Goal: Task Accomplishment & Management: Use online tool/utility

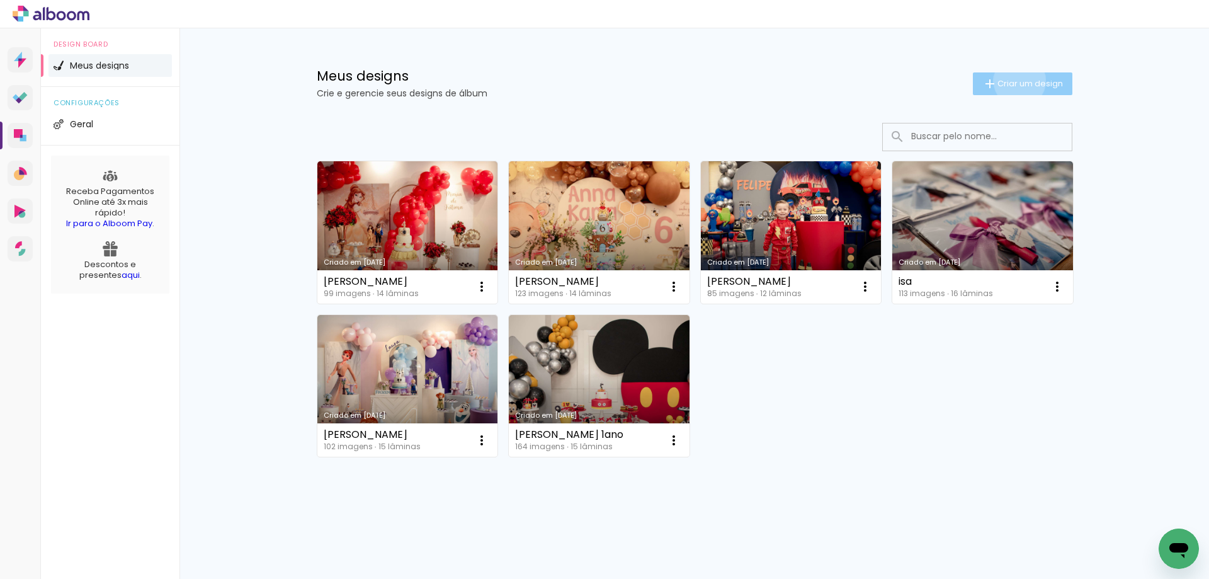
click at [1017, 81] on span "Criar um design" at bounding box center [1031, 83] width 66 height 8
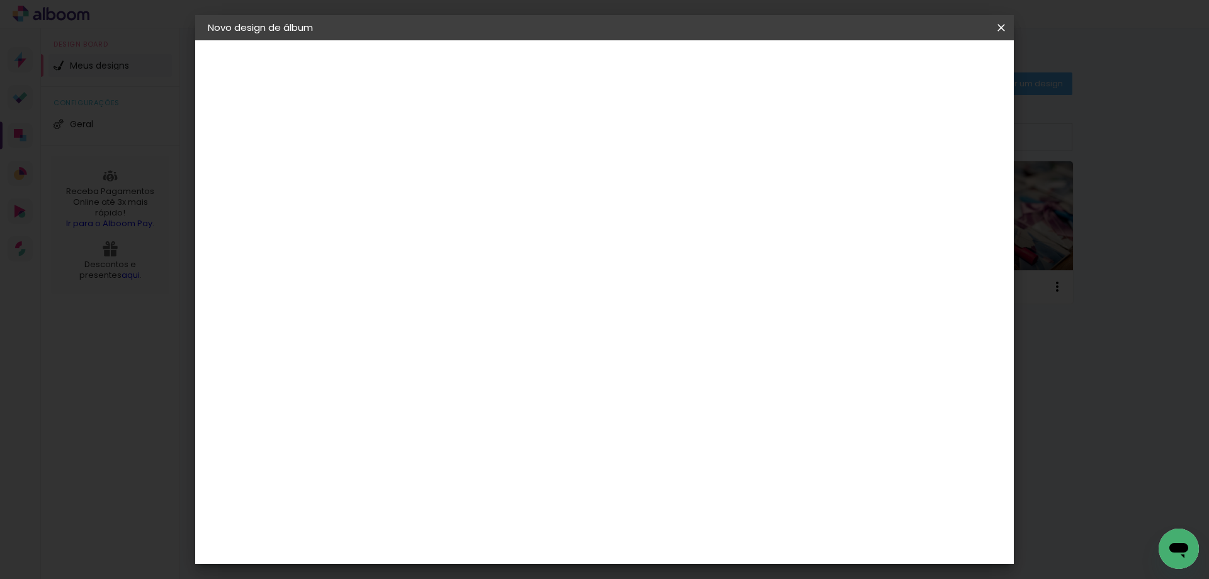
click at [414, 173] on input at bounding box center [414, 169] width 0 height 20
type input "Aniver Flora"
type paper-input "Aniver Flora"
click at [469, 53] on header "Informações Dê um título ao seu álbum. Avançar" at bounding box center [414, 77] width 110 height 75
click at [0, 0] on slot "Avançar" at bounding box center [0, 0] width 0 height 0
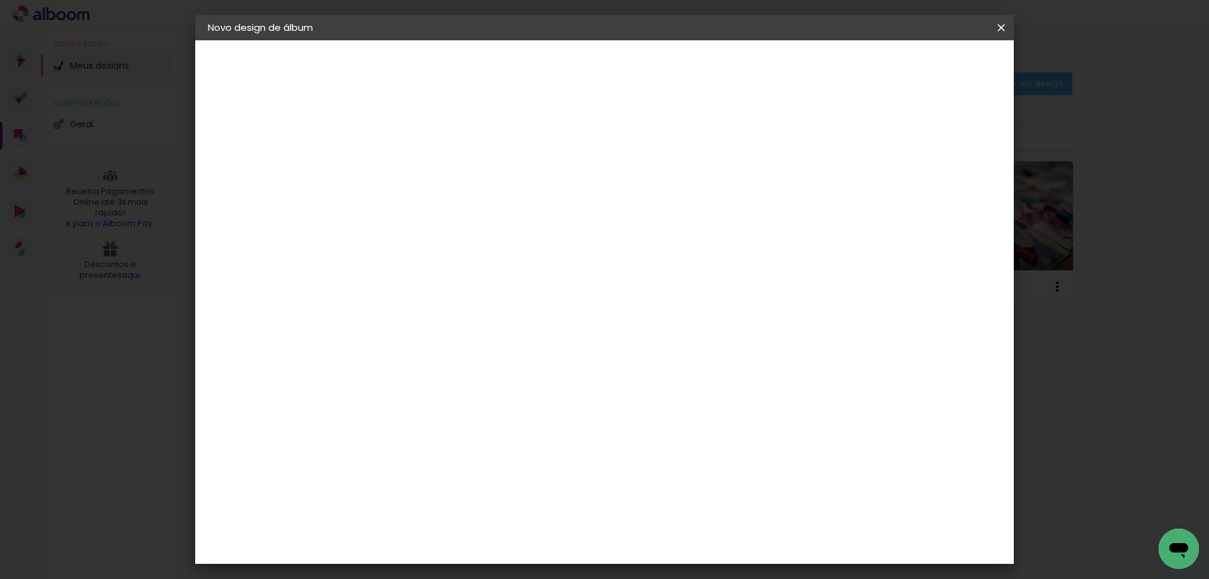
scroll to position [3099, 0]
click at [649, 76] on paper-button "Avançar" at bounding box center [619, 66] width 62 height 21
click at [463, 210] on input "text" at bounding box center [438, 220] width 49 height 20
click at [0, 0] on slot "Padrão" at bounding box center [0, 0] width 0 height 0
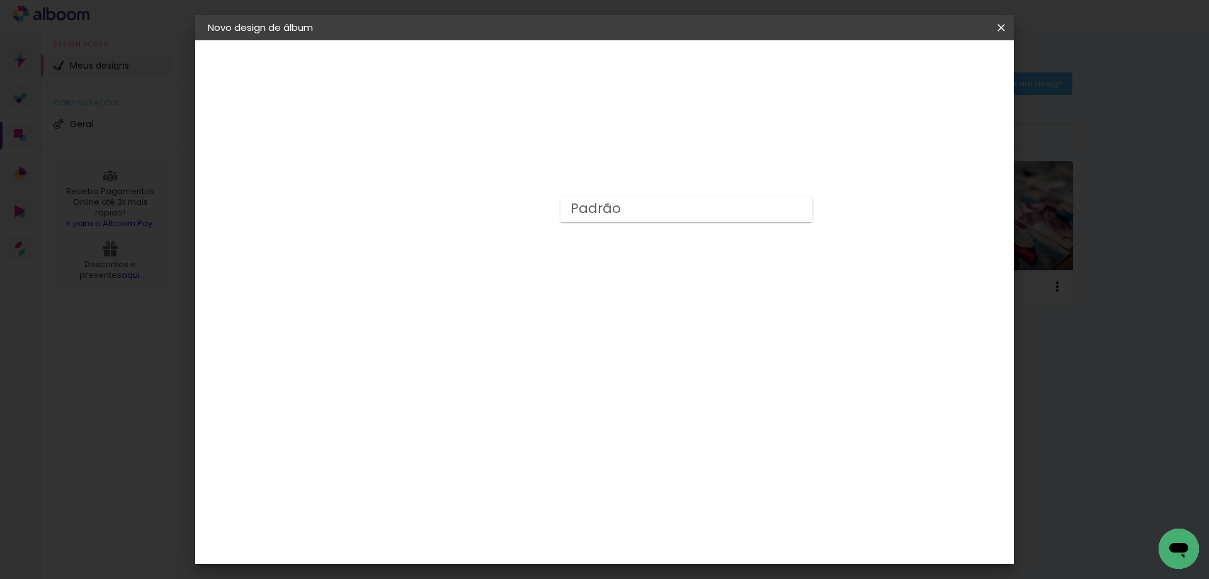
type input "Padrão"
click at [0, 0] on slot "Avançar" at bounding box center [0, 0] width 0 height 0
click at [923, 69] on span "Iniciar design" at bounding box center [893, 66] width 57 height 9
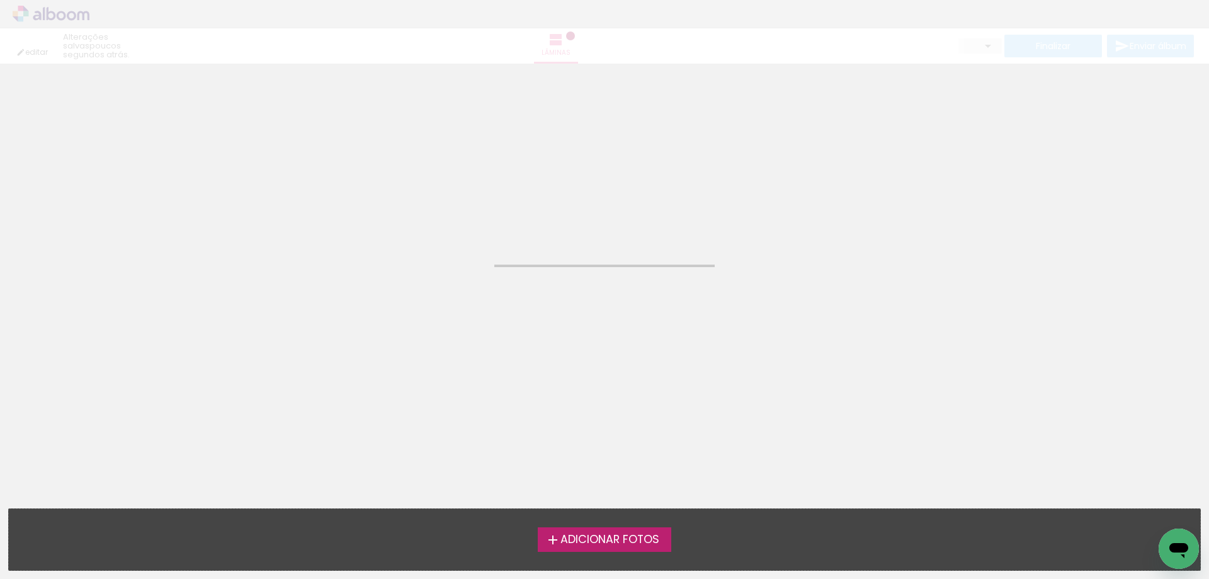
click at [617, 542] on span "Adicionar Fotos" at bounding box center [610, 539] width 99 height 11
click at [0, 0] on input "file" at bounding box center [0, 0] width 0 height 0
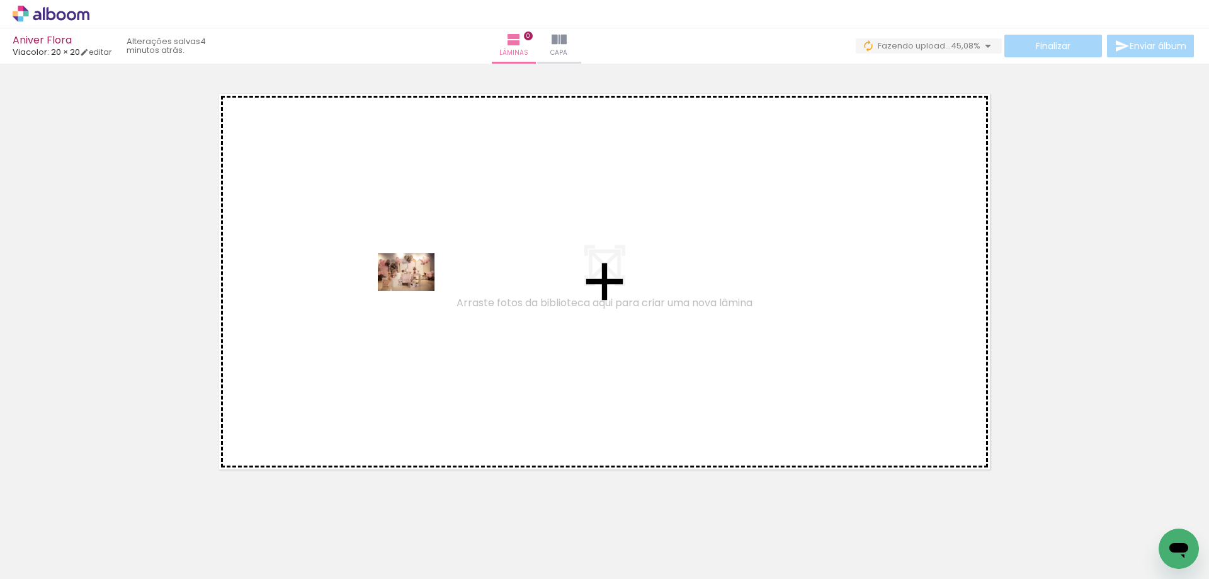
drag, startPoint x: 137, startPoint y: 529, endPoint x: 416, endPoint y: 291, distance: 366.8
click at [416, 291] on quentale-workspace at bounding box center [604, 289] width 1209 height 579
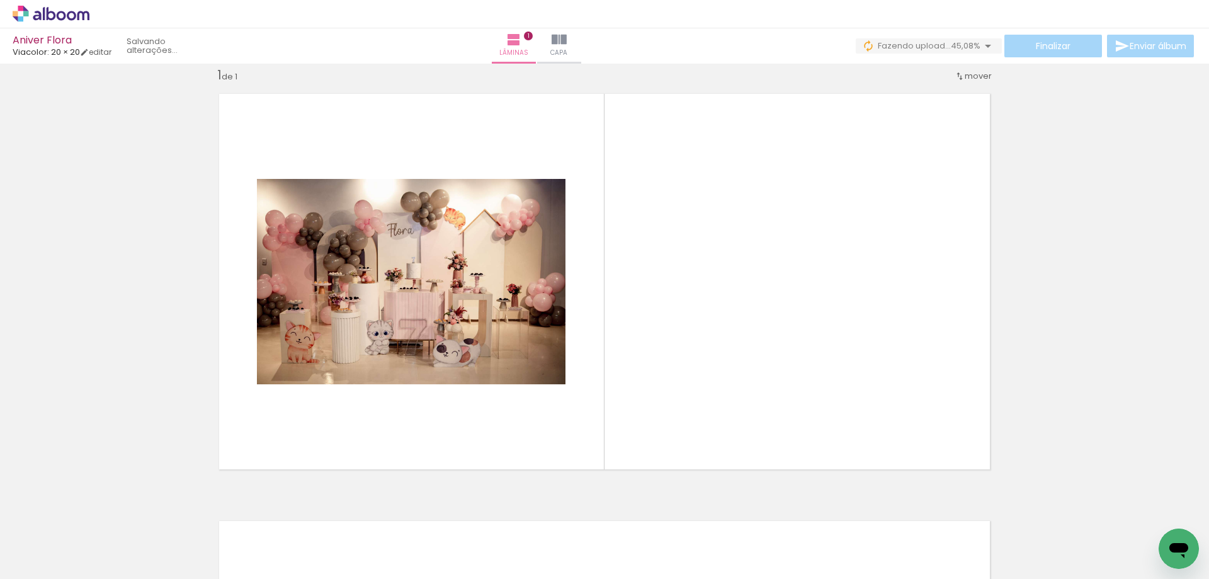
scroll to position [16, 0]
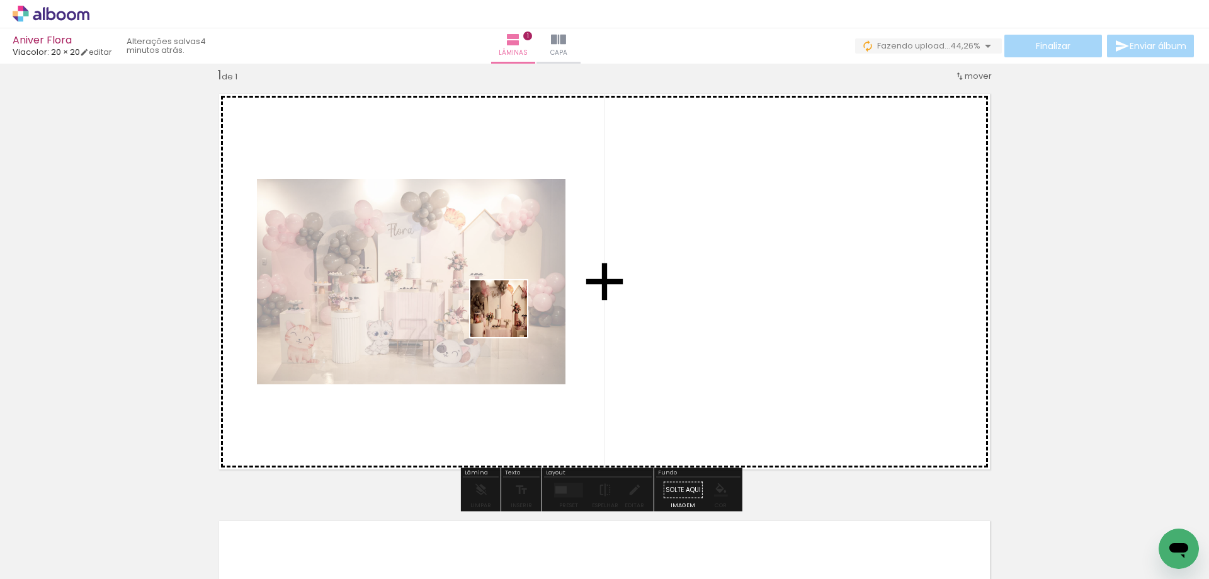
drag, startPoint x: 218, startPoint y: 508, endPoint x: 508, endPoint y: 318, distance: 346.8
click at [508, 318] on quentale-workspace at bounding box center [604, 289] width 1209 height 579
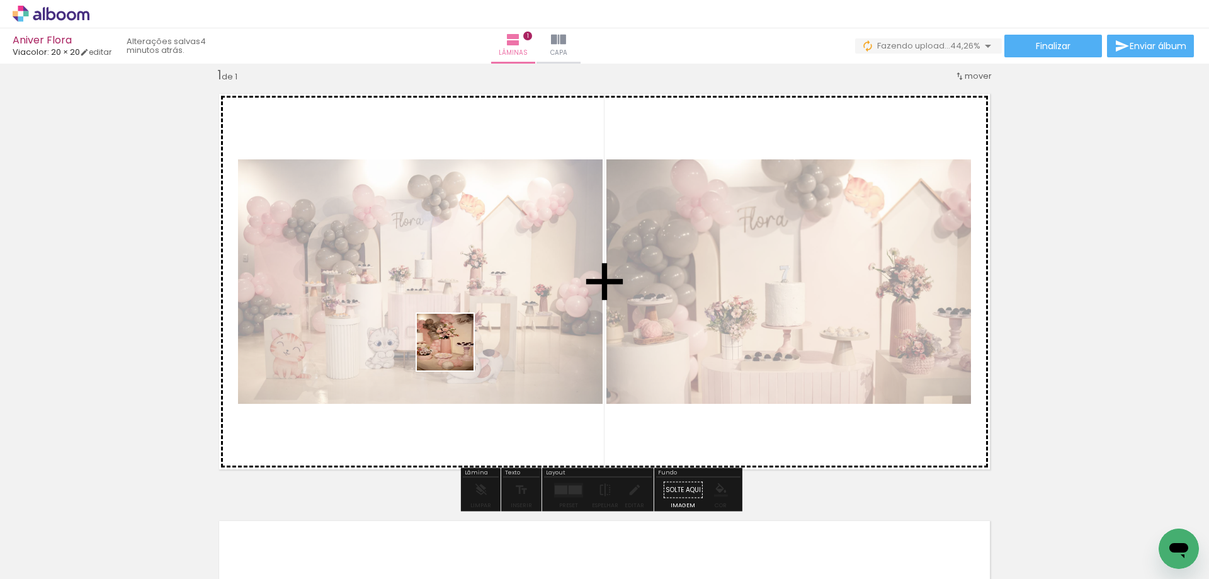
drag, startPoint x: 275, startPoint y: 529, endPoint x: 392, endPoint y: 494, distance: 122.2
click at [457, 349] on quentale-workspace at bounding box center [604, 289] width 1209 height 579
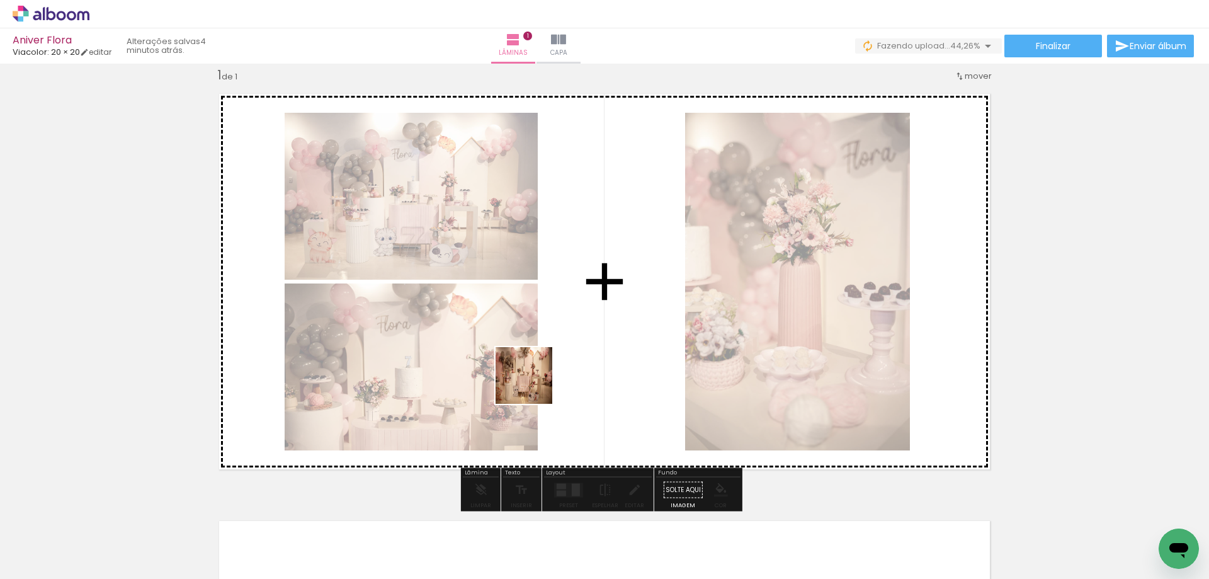
drag, startPoint x: 454, startPoint y: 462, endPoint x: 533, endPoint y: 384, distance: 110.9
click at [533, 384] on quentale-workspace at bounding box center [604, 289] width 1209 height 579
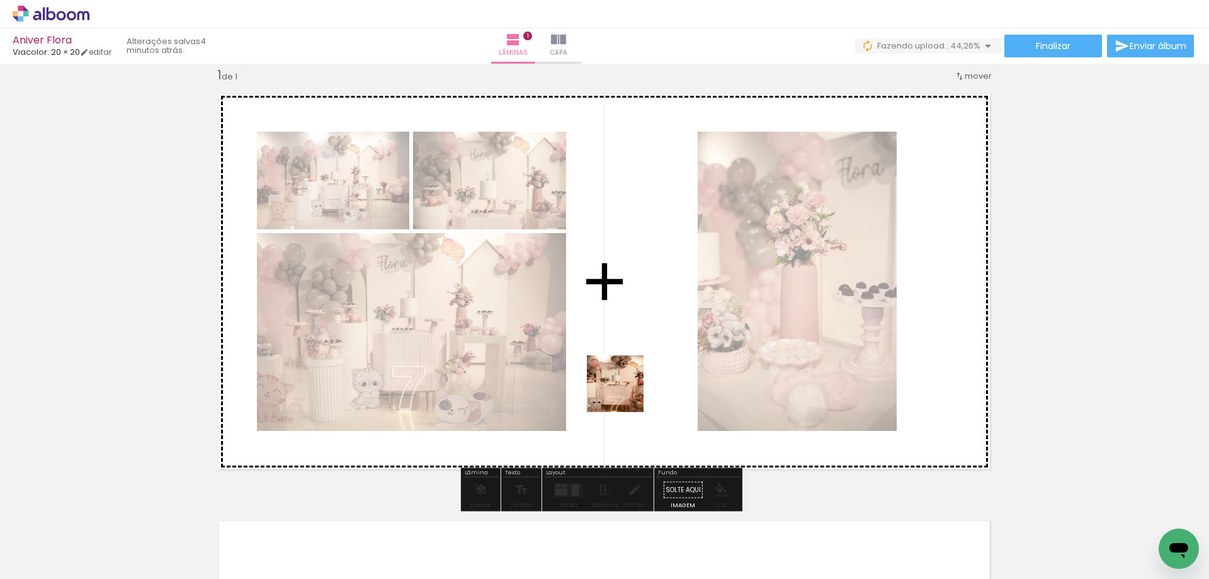
drag, startPoint x: 423, startPoint y: 518, endPoint x: 658, endPoint y: 386, distance: 269.6
click at [656, 368] on quentale-workspace at bounding box center [604, 289] width 1209 height 579
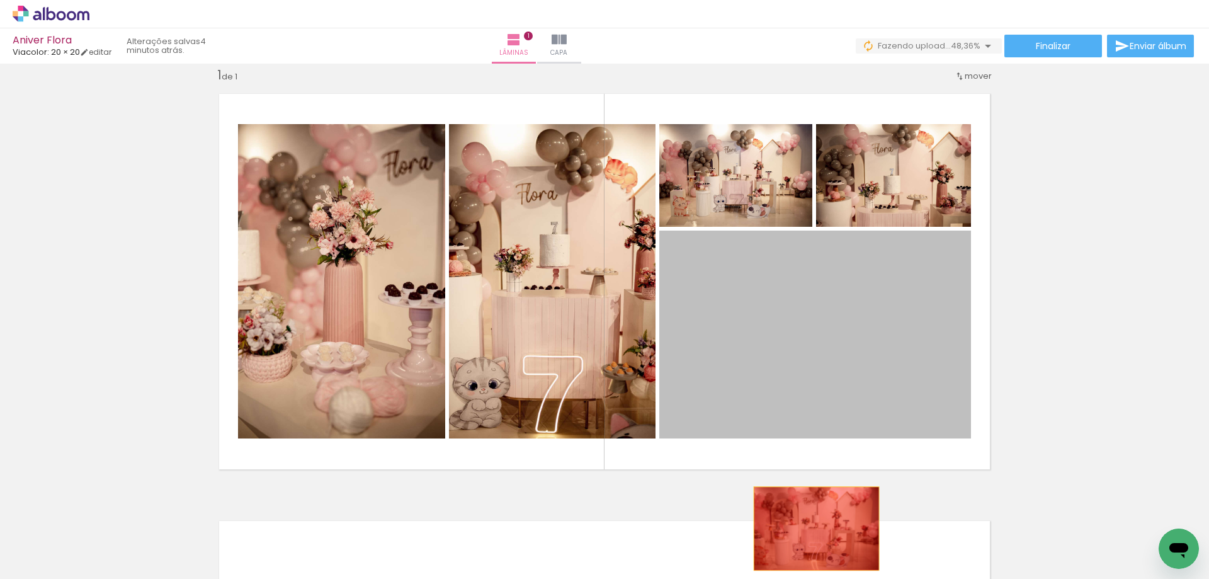
drag, startPoint x: 850, startPoint y: 341, endPoint x: 812, endPoint y: 530, distance: 192.1
click at [812, 530] on quentale-workspace at bounding box center [604, 289] width 1209 height 579
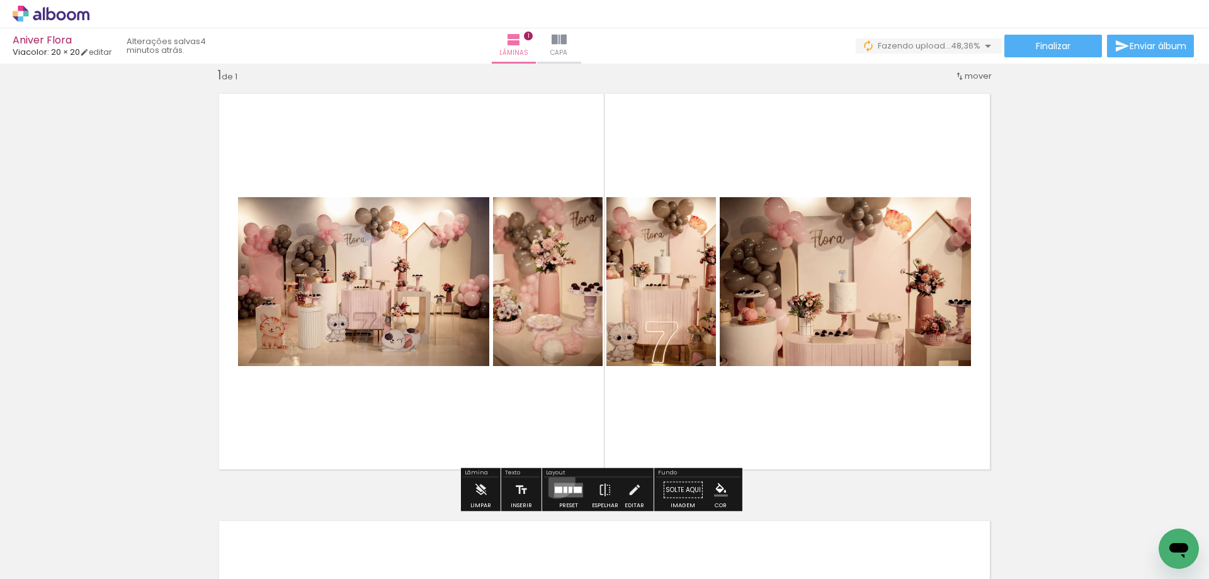
click at [554, 480] on div at bounding box center [569, 489] width 34 height 25
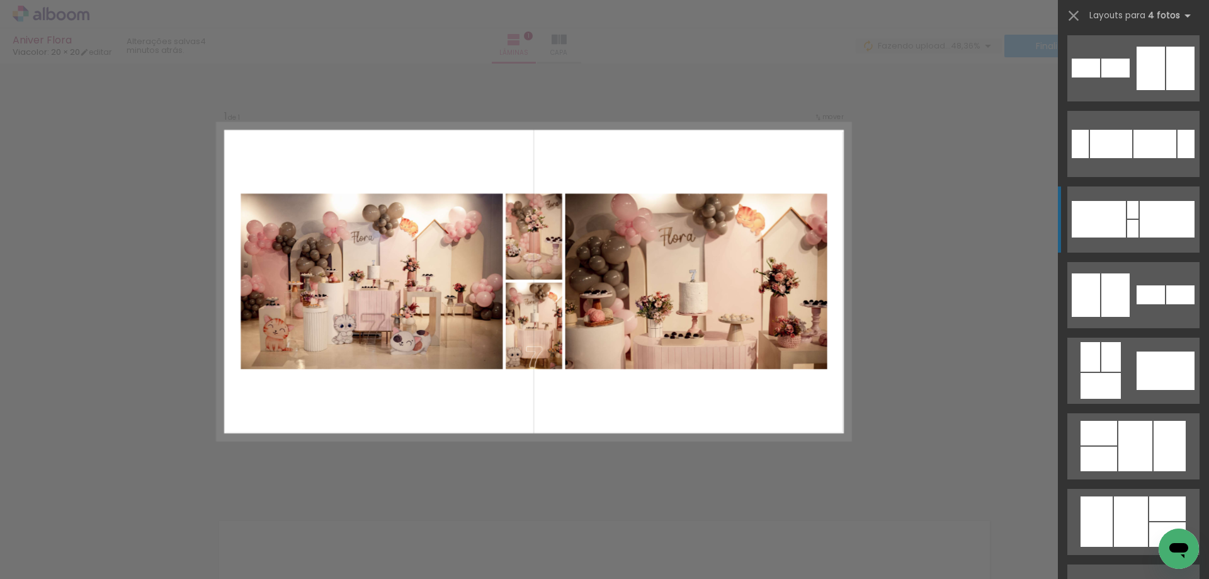
scroll to position [252, 0]
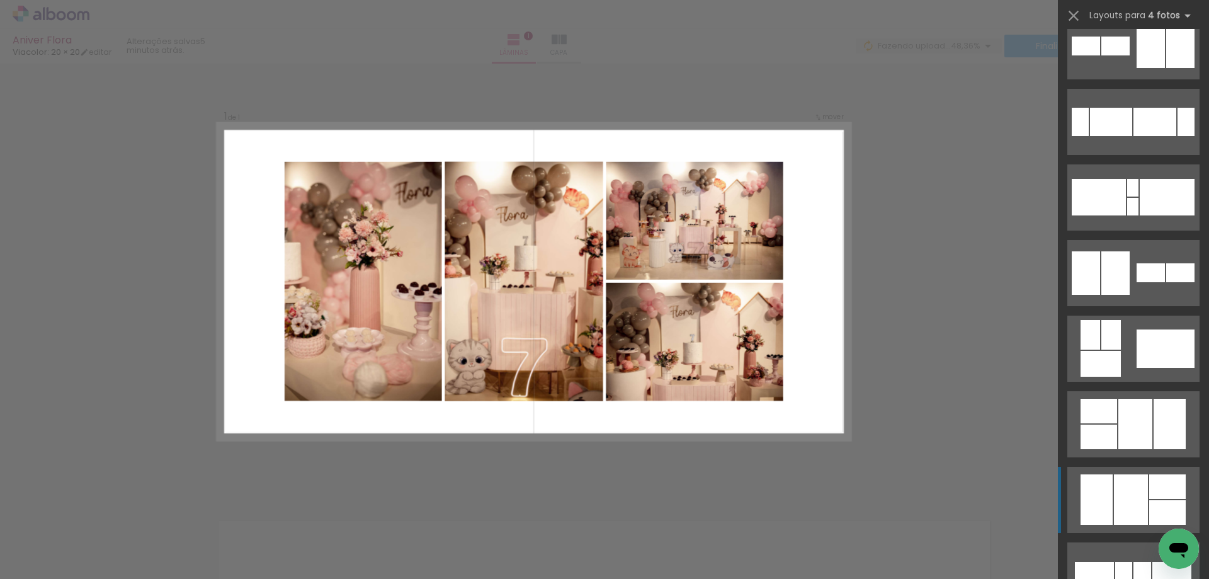
click at [1159, 480] on div at bounding box center [1167, 486] width 37 height 25
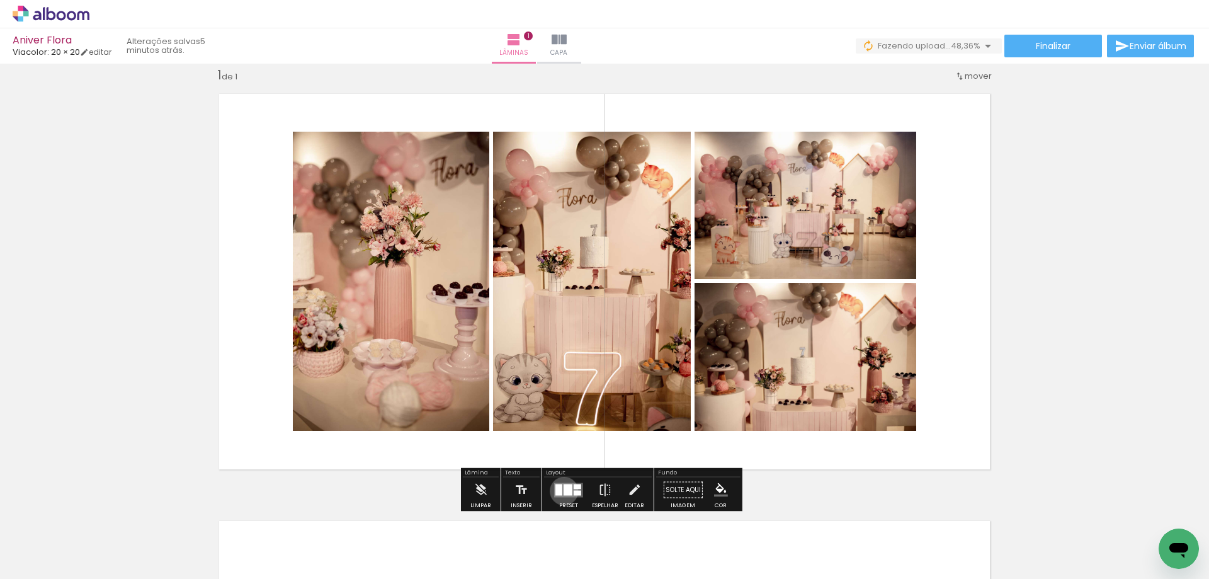
click at [564, 491] on div at bounding box center [568, 489] width 9 height 11
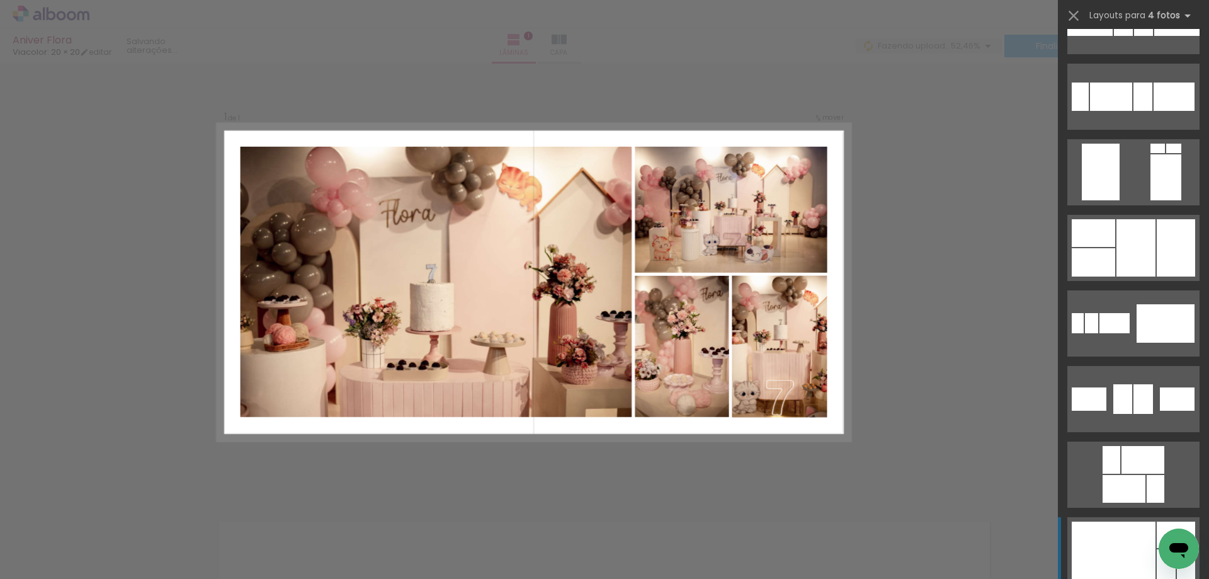
scroll to position [2444, 0]
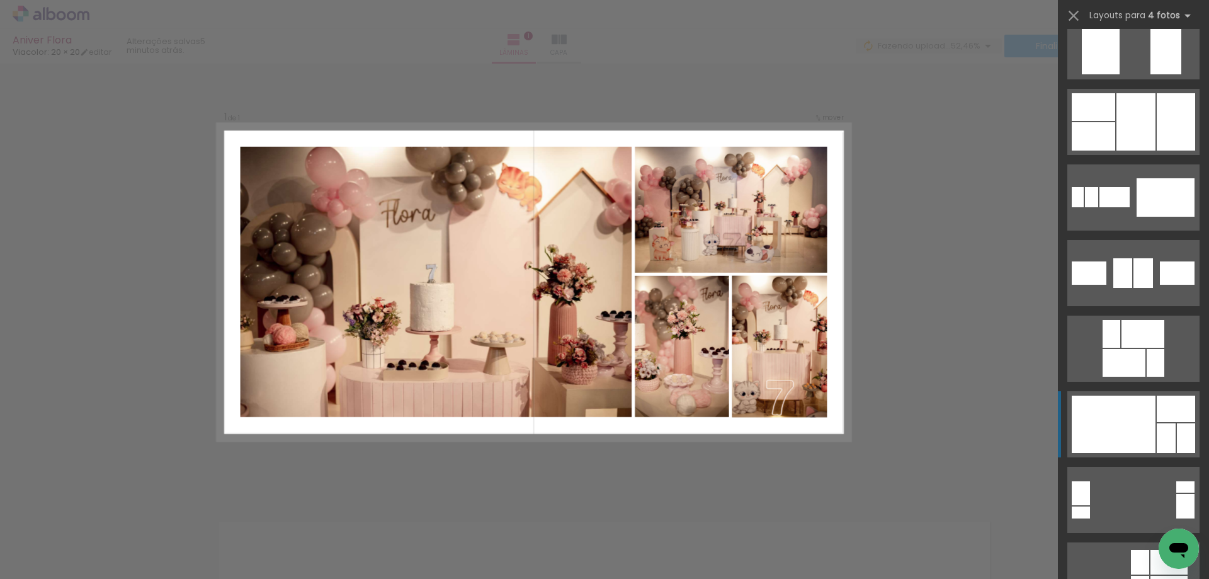
click at [1158, 431] on div at bounding box center [1166, 438] width 19 height 30
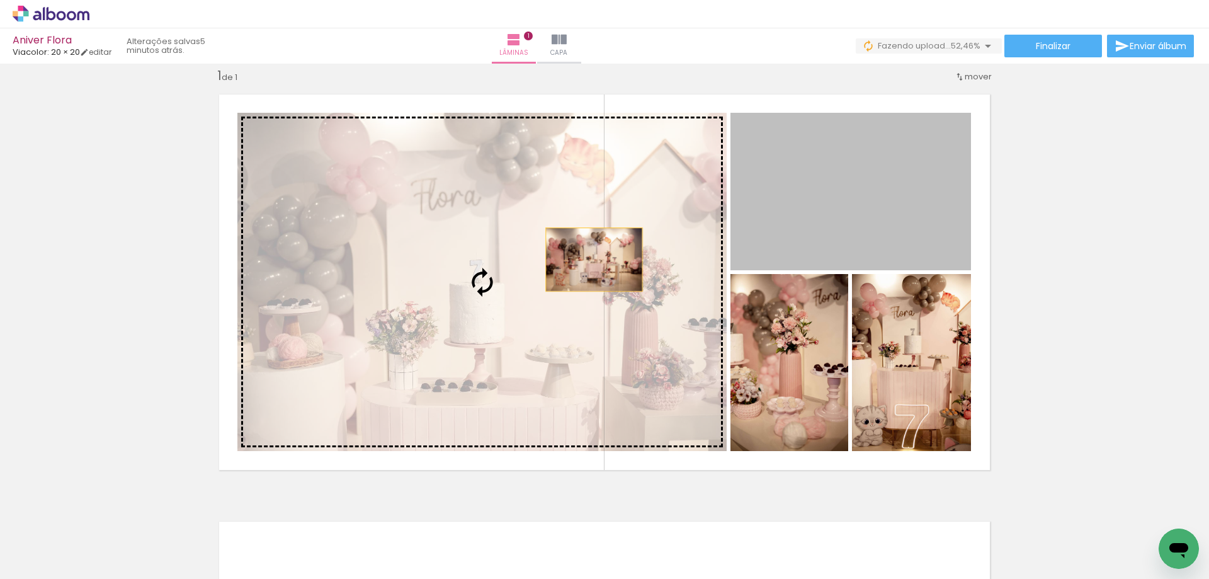
drag, startPoint x: 716, startPoint y: 226, endPoint x: 528, endPoint y: 271, distance: 192.9
click at [0, 0] on slot at bounding box center [0, 0] width 0 height 0
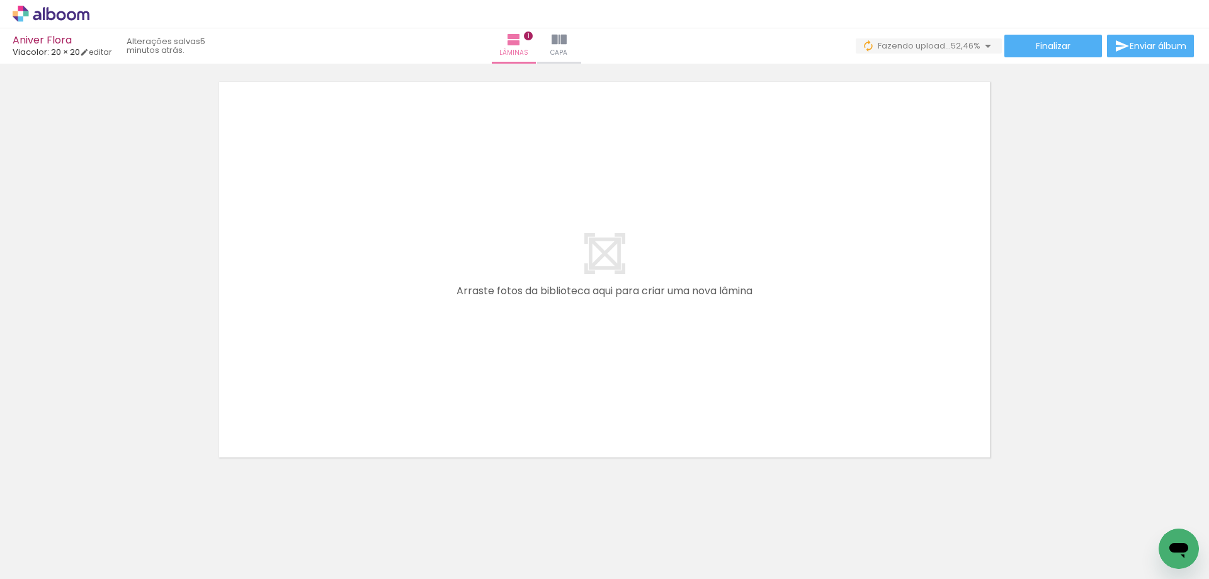
scroll to position [457, 0]
click at [312, 507] on iron-icon at bounding box center [310, 510] width 13 height 13
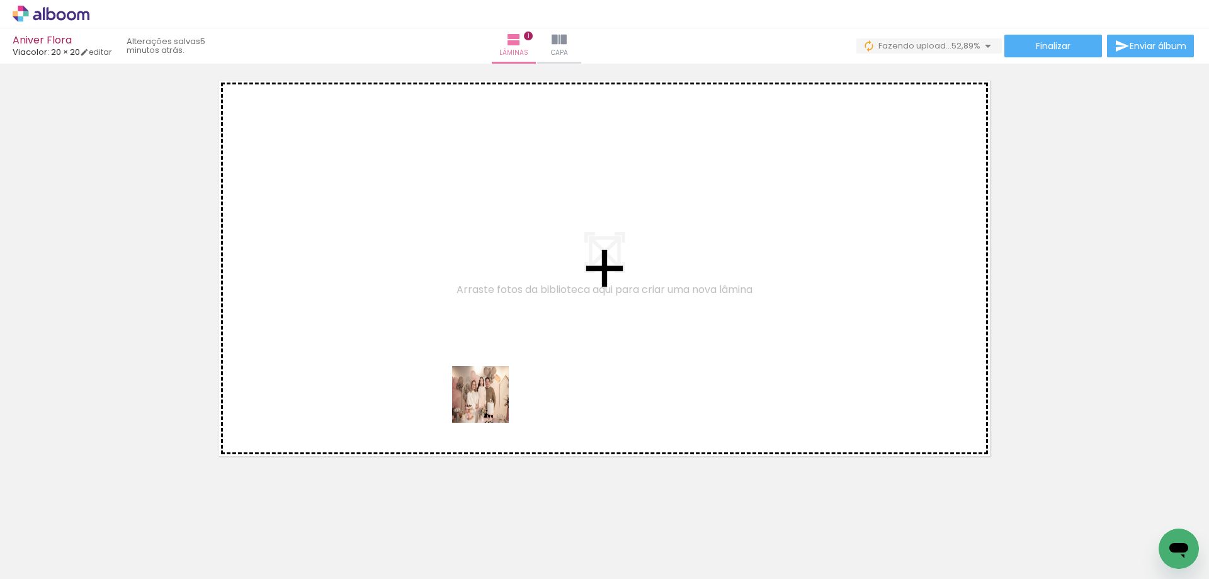
drag, startPoint x: 489, startPoint y: 536, endPoint x: 555, endPoint y: 511, distance: 70.0
click at [490, 385] on quentale-workspace at bounding box center [604, 289] width 1209 height 579
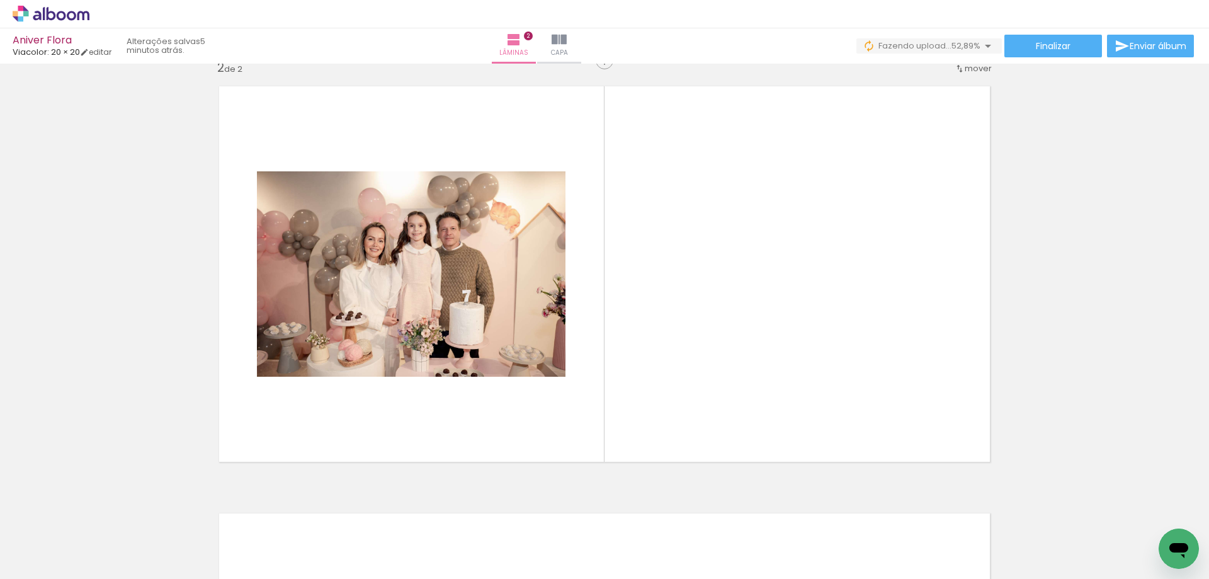
scroll to position [443, 0]
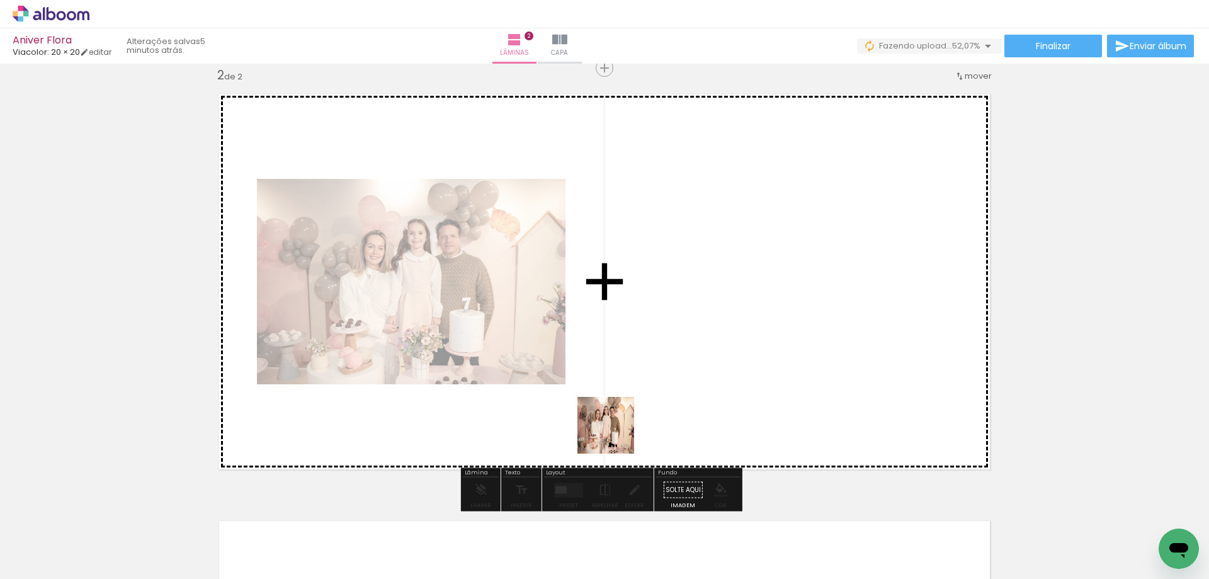
drag, startPoint x: 561, startPoint y: 537, endPoint x: 661, endPoint y: 373, distance: 191.9
click at [661, 373] on quentale-workspace at bounding box center [604, 289] width 1209 height 579
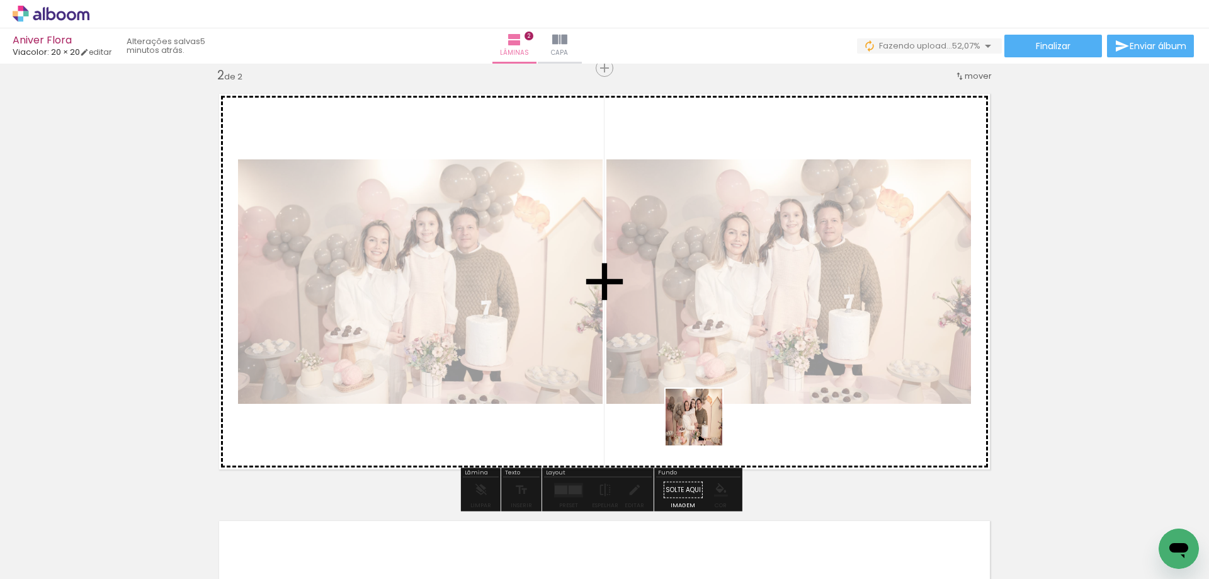
drag, startPoint x: 636, startPoint y: 533, endPoint x: 712, endPoint y: 511, distance: 79.5
click at [730, 377] on quentale-workspace at bounding box center [604, 289] width 1209 height 579
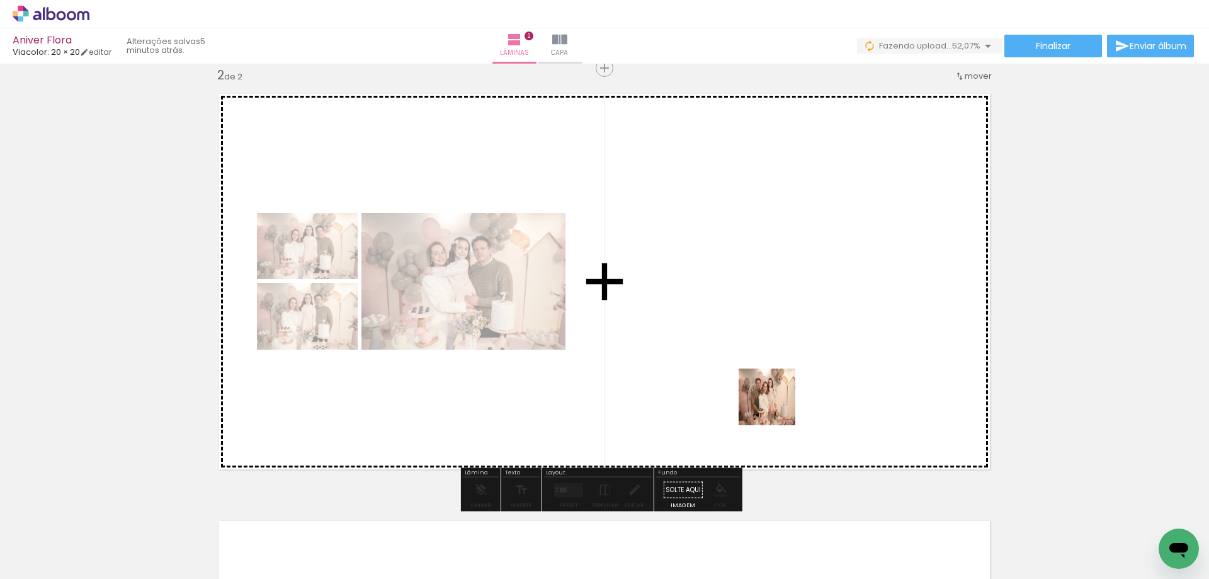
drag, startPoint x: 770, startPoint y: 426, endPoint x: 781, endPoint y: 390, distance: 37.6
click at [781, 390] on quentale-workspace at bounding box center [604, 289] width 1209 height 579
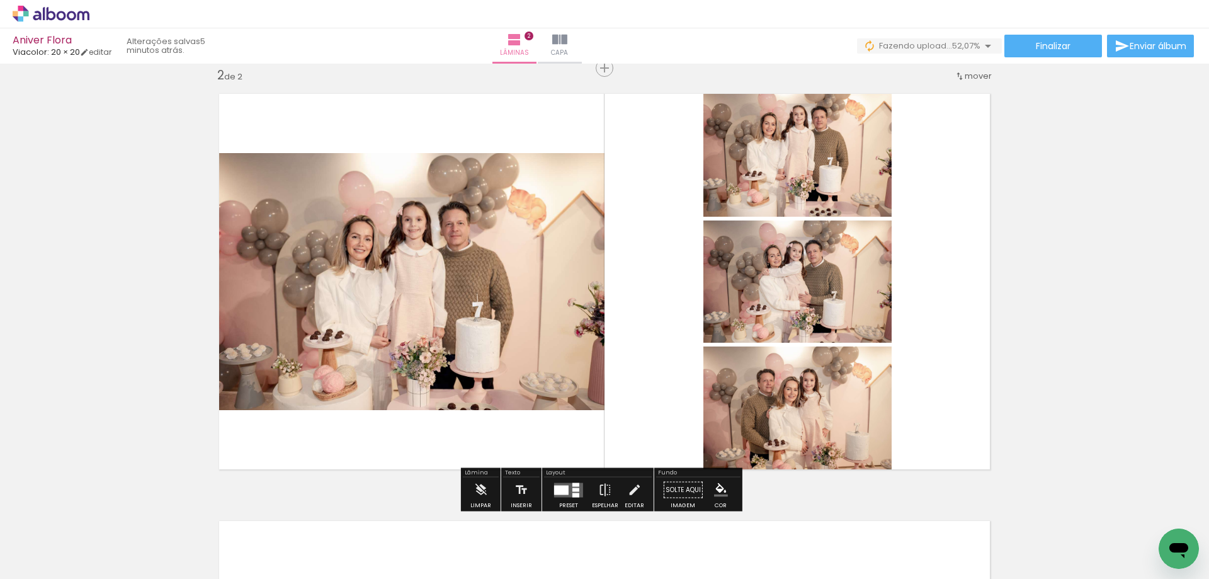
click at [565, 487] on div at bounding box center [561, 489] width 14 height 9
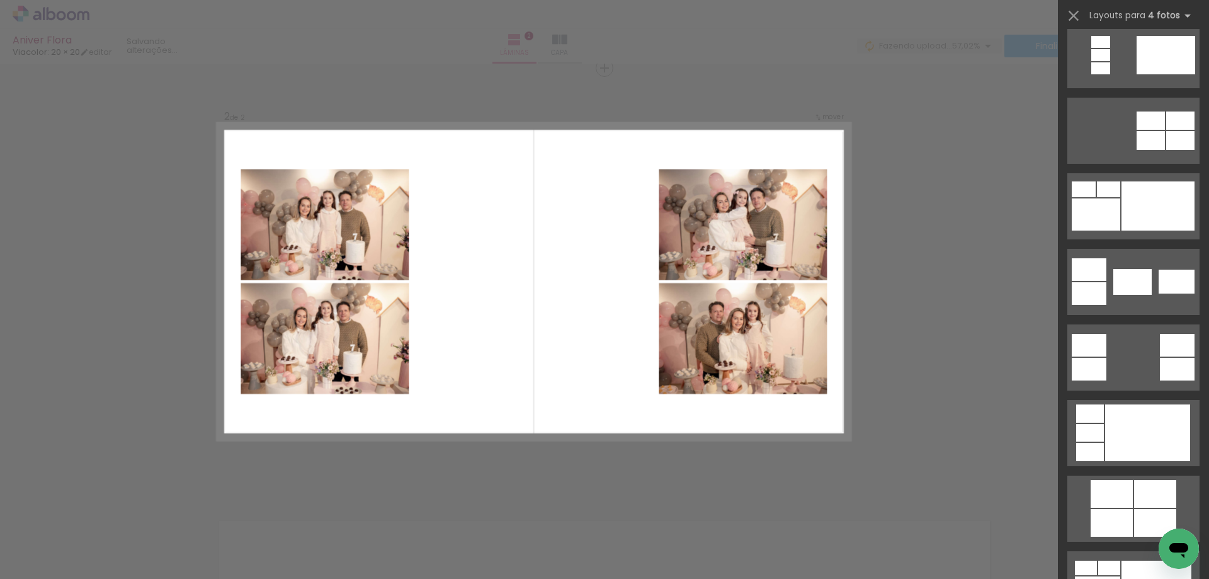
scroll to position [252, 0]
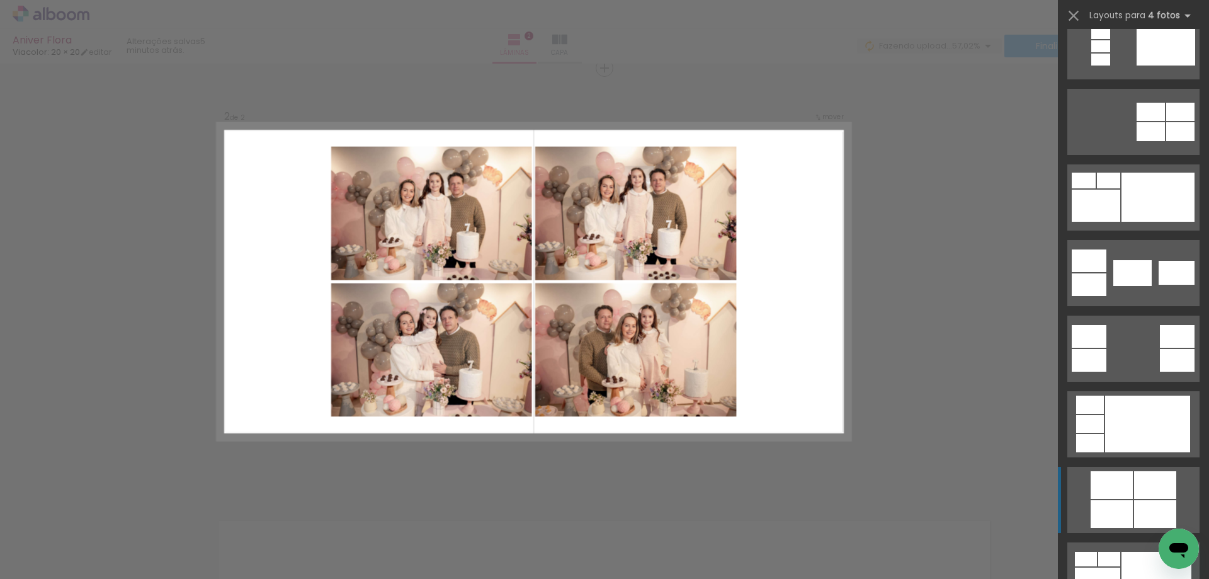
click at [1137, 481] on div at bounding box center [1155, 485] width 42 height 28
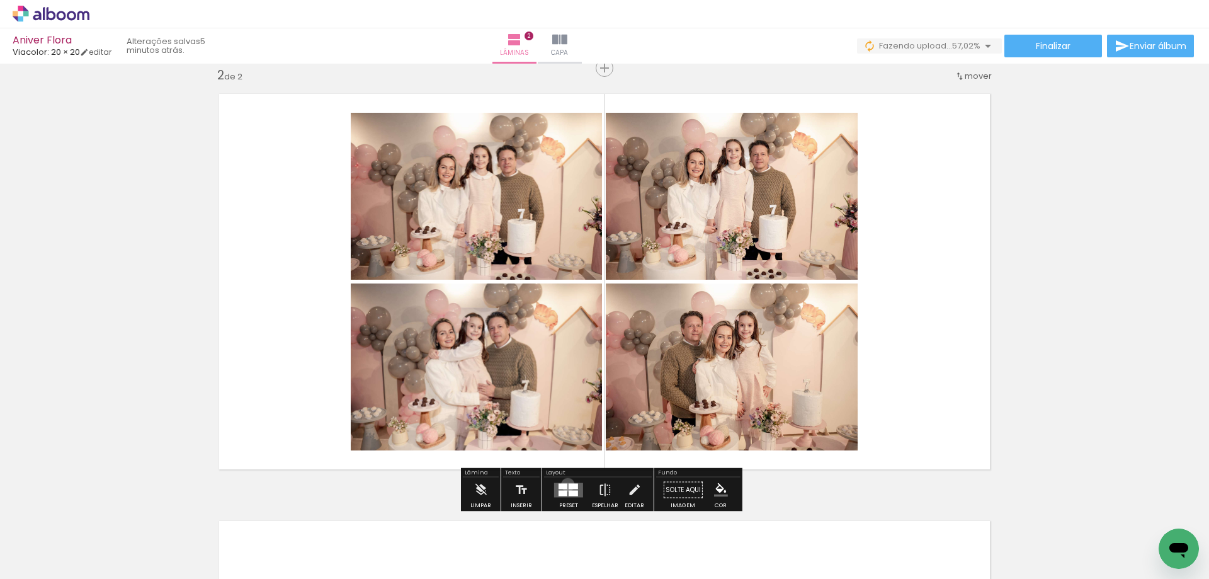
click at [565, 484] on quentale-layouter at bounding box center [568, 489] width 29 height 14
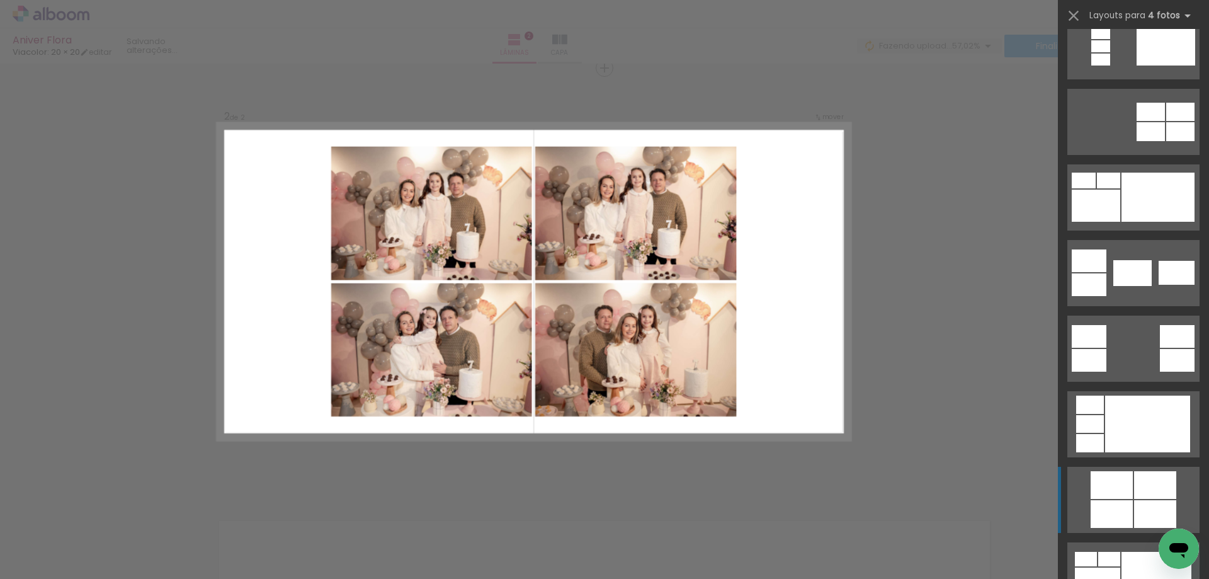
scroll to position [680, 0]
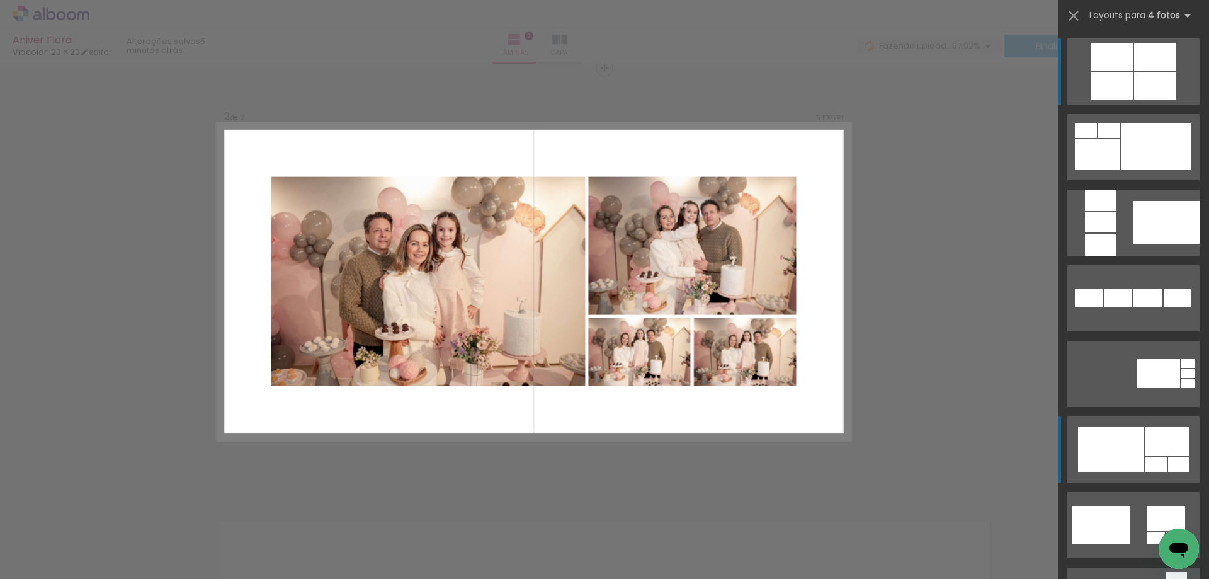
click at [1163, 435] on div at bounding box center [1167, 441] width 43 height 29
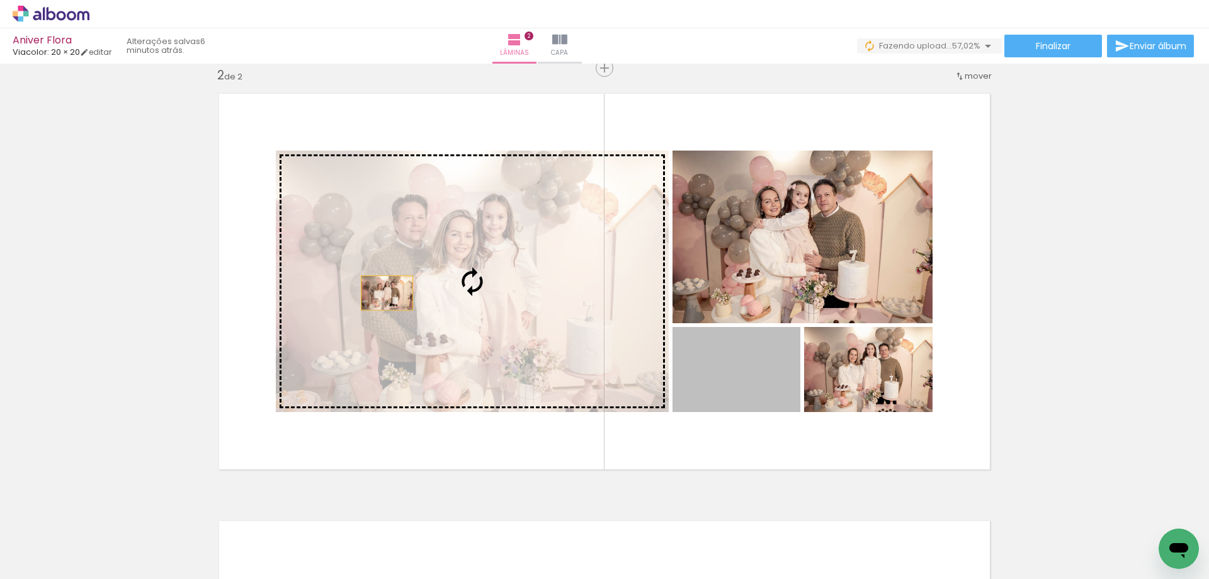
drag, startPoint x: 769, startPoint y: 378, endPoint x: 382, endPoint y: 293, distance: 396.0
click at [0, 0] on slot at bounding box center [0, 0] width 0 height 0
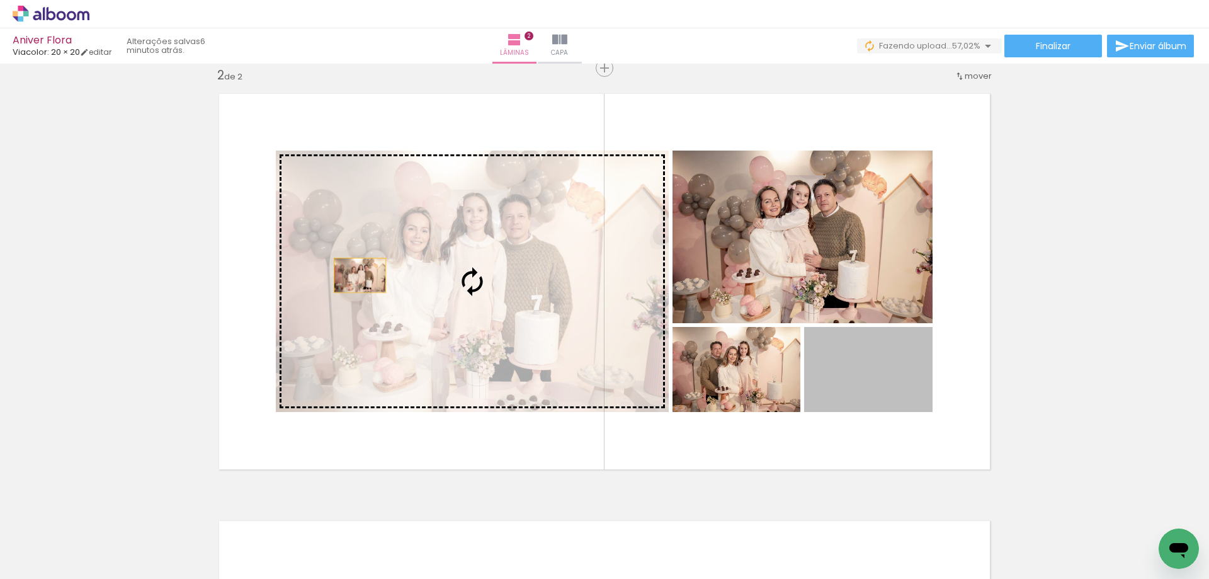
drag, startPoint x: 852, startPoint y: 374, endPoint x: 355, endPoint y: 275, distance: 506.7
click at [0, 0] on slot at bounding box center [0, 0] width 0 height 0
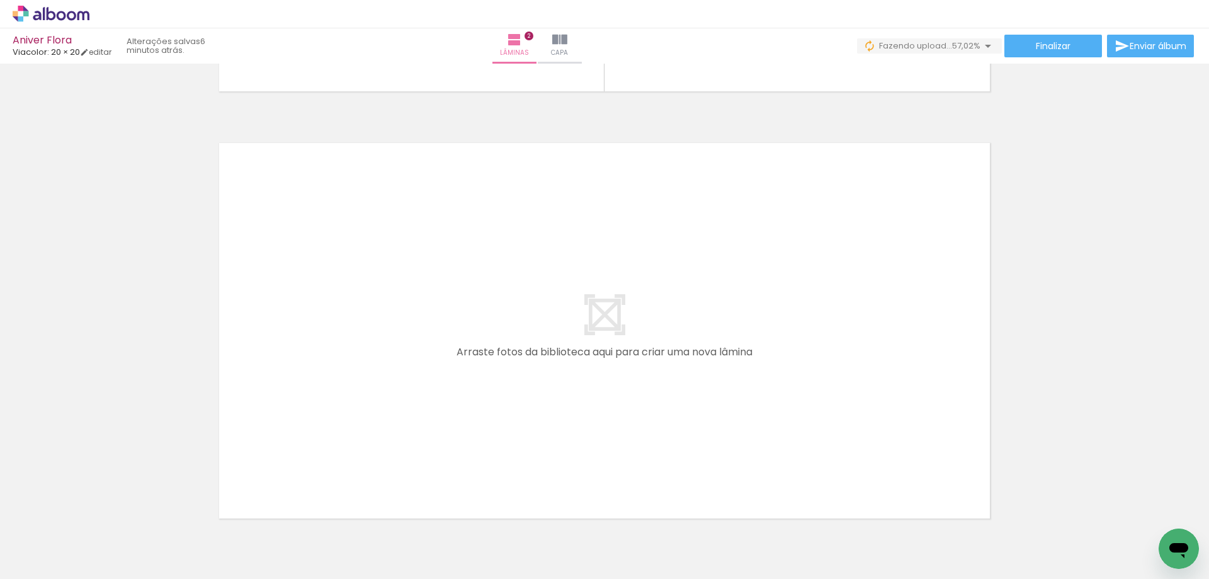
scroll to position [0, 556]
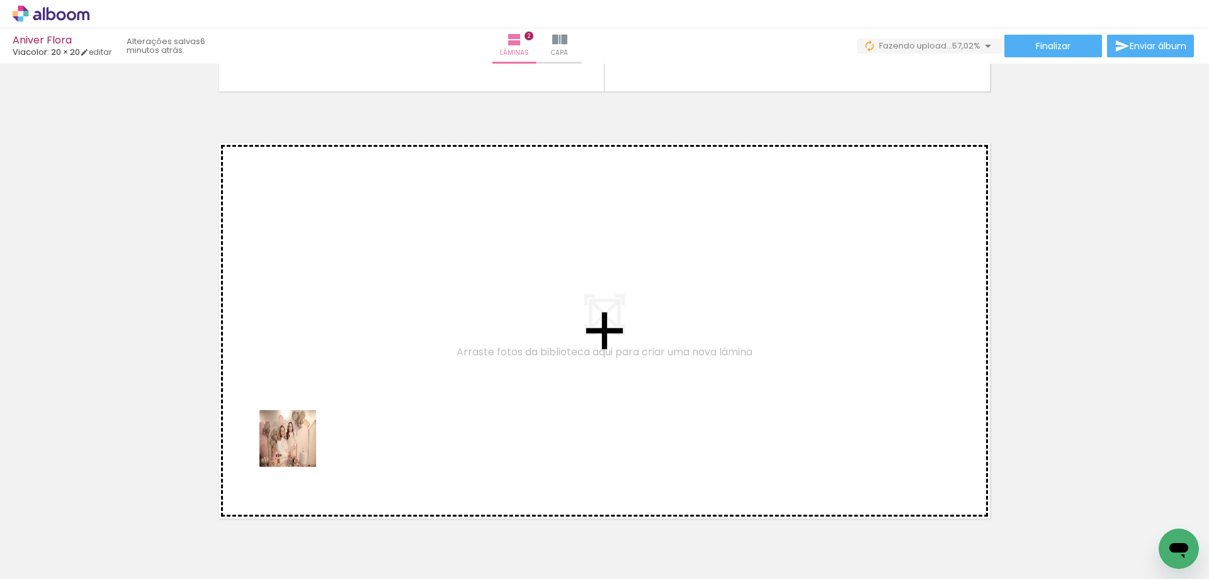
drag, startPoint x: 297, startPoint y: 448, endPoint x: 335, endPoint y: 418, distance: 48.4
click at [335, 418] on quentale-workspace at bounding box center [604, 289] width 1209 height 579
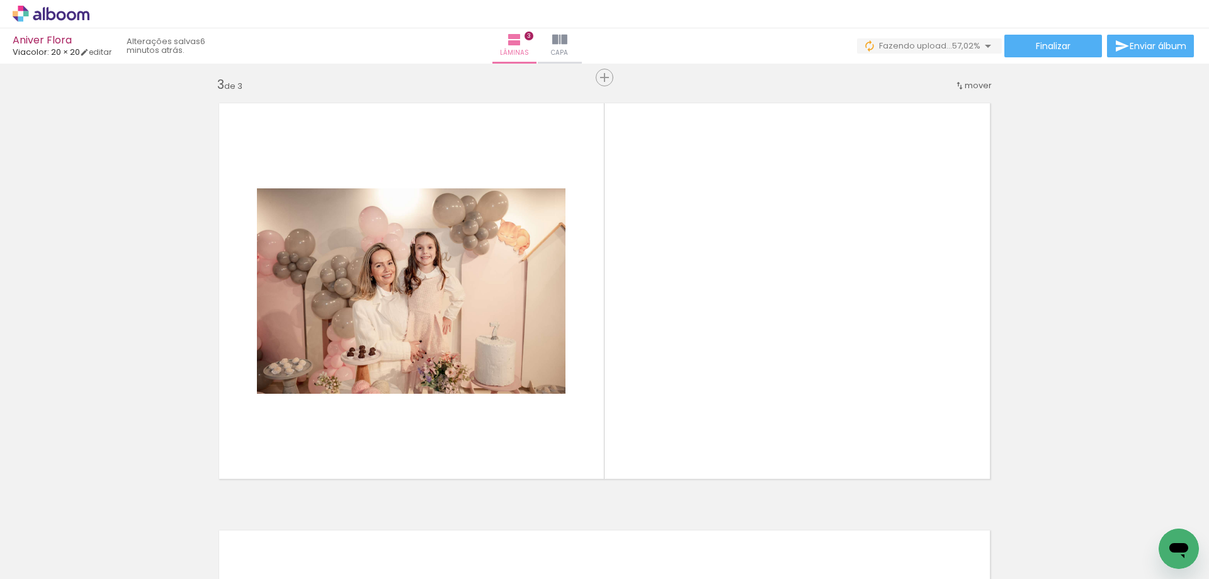
scroll to position [870, 0]
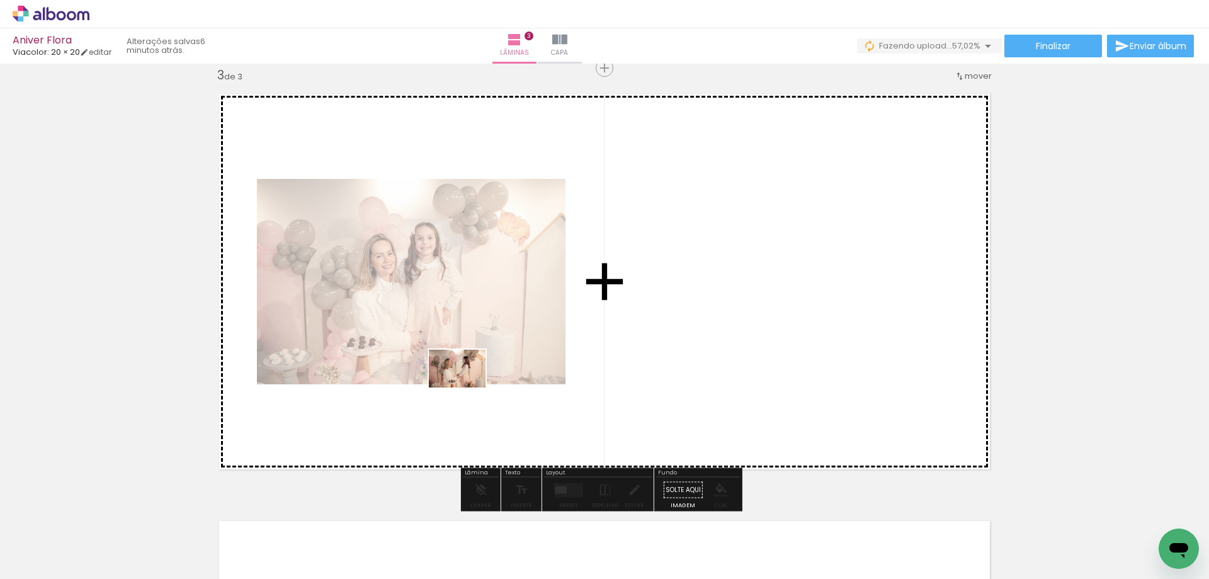
drag, startPoint x: 396, startPoint y: 440, endPoint x: 467, endPoint y: 387, distance: 89.1
click at [467, 387] on quentale-workspace at bounding box center [604, 289] width 1209 height 579
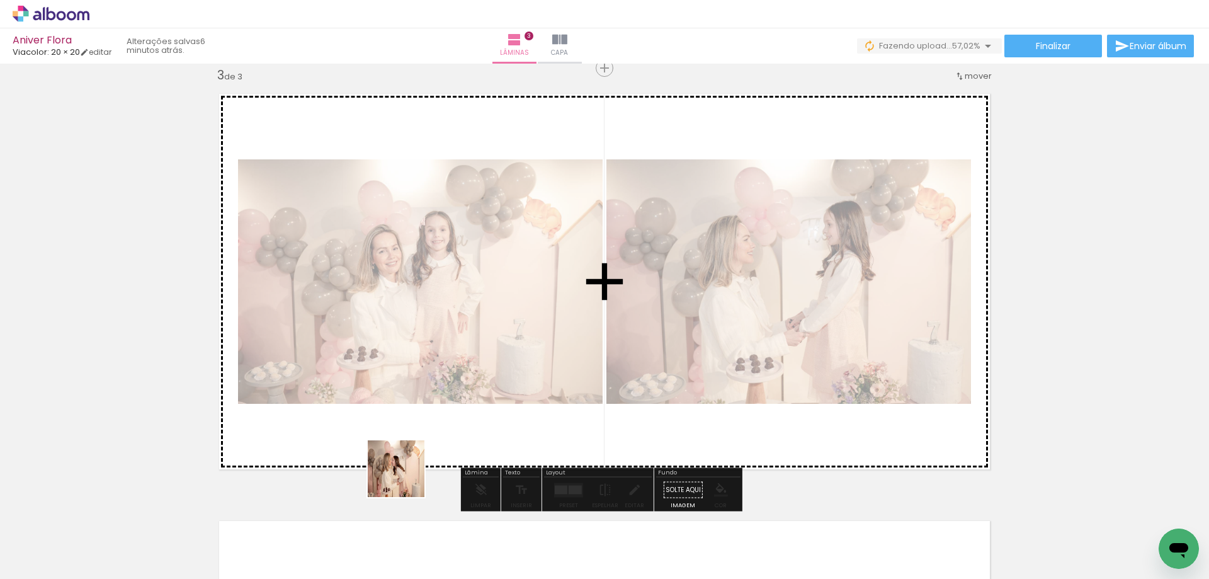
drag, startPoint x: 386, startPoint y: 508, endPoint x: 433, endPoint y: 510, distance: 46.7
click at [474, 385] on quentale-workspace at bounding box center [604, 289] width 1209 height 579
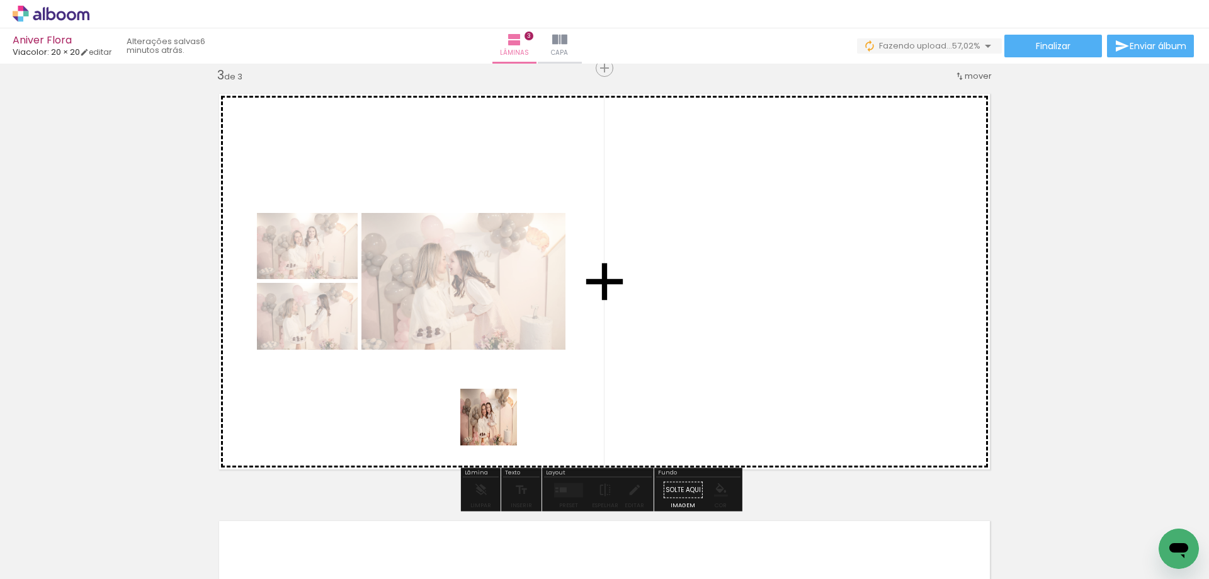
drag, startPoint x: 489, startPoint y: 440, endPoint x: 576, endPoint y: 334, distance: 136.9
click at [574, 335] on quentale-workspace at bounding box center [604, 289] width 1209 height 579
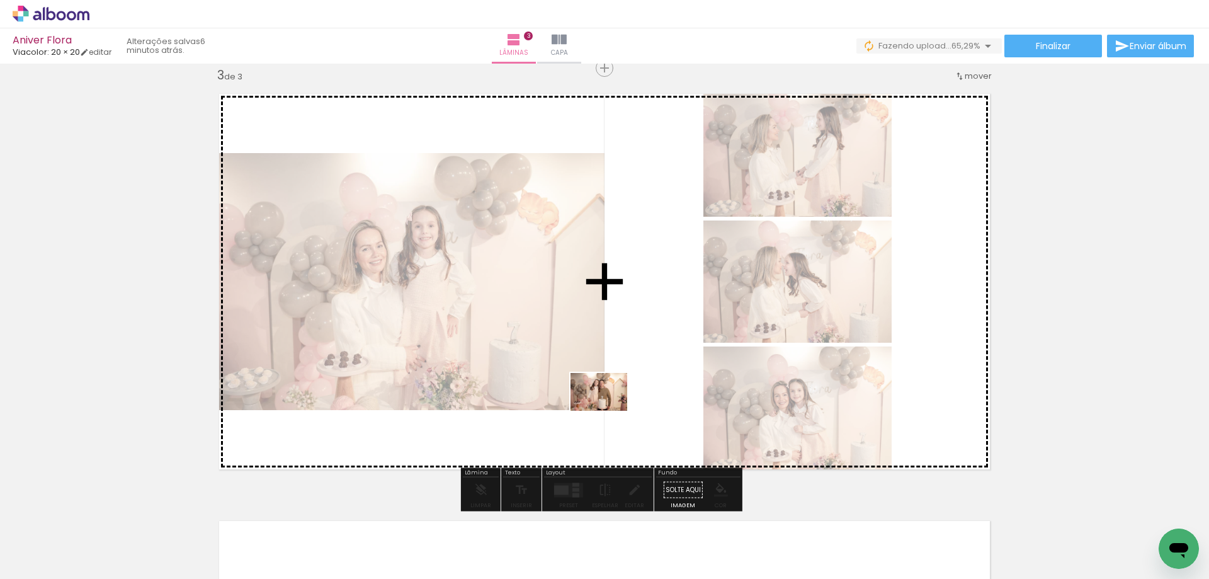
drag, startPoint x: 496, startPoint y: 537, endPoint x: 608, endPoint y: 411, distance: 168.6
click at [608, 411] on quentale-workspace at bounding box center [604, 289] width 1209 height 579
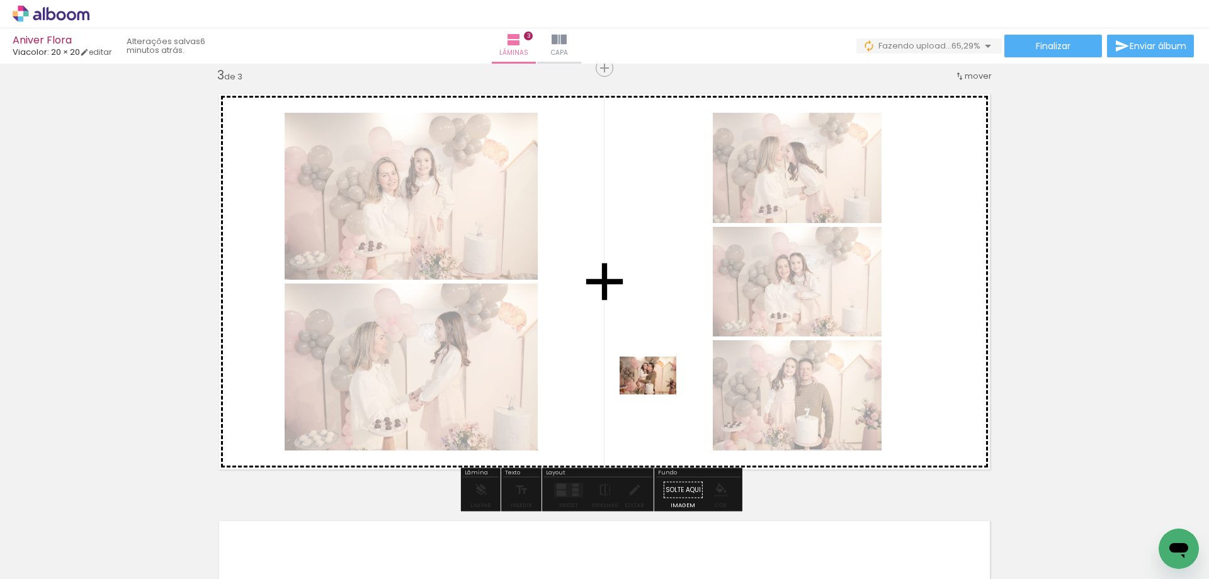
drag, startPoint x: 573, startPoint y: 549, endPoint x: 658, endPoint y: 394, distance: 175.9
click at [658, 394] on quentale-workspace at bounding box center [604, 289] width 1209 height 579
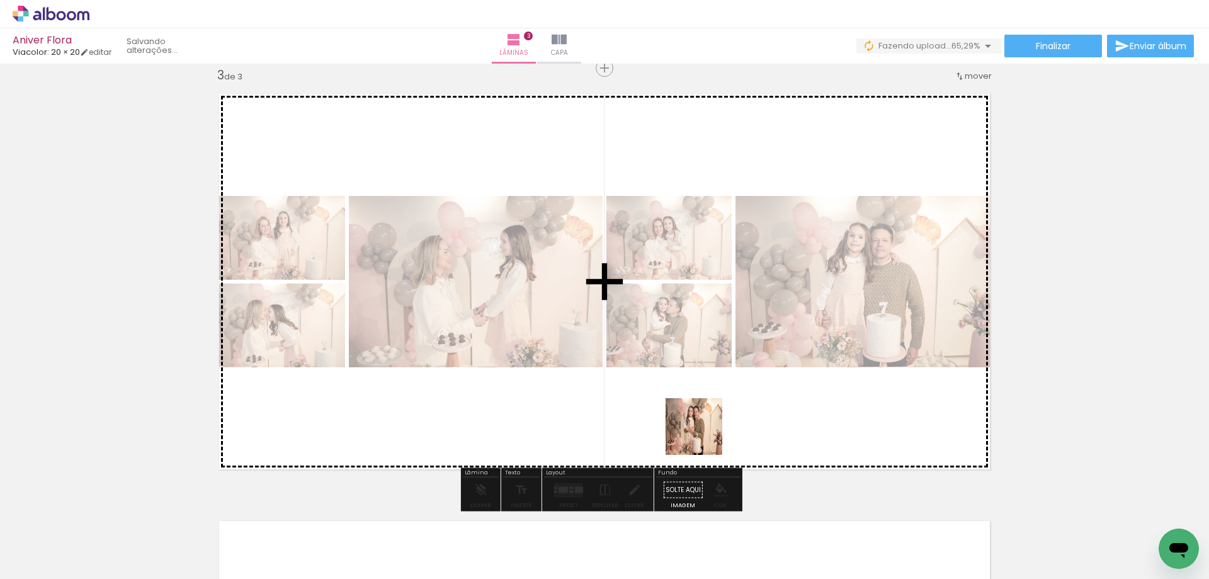
drag, startPoint x: 639, startPoint y: 529, endPoint x: 751, endPoint y: 400, distance: 171.0
click at [751, 400] on quentale-workspace at bounding box center [604, 289] width 1209 height 579
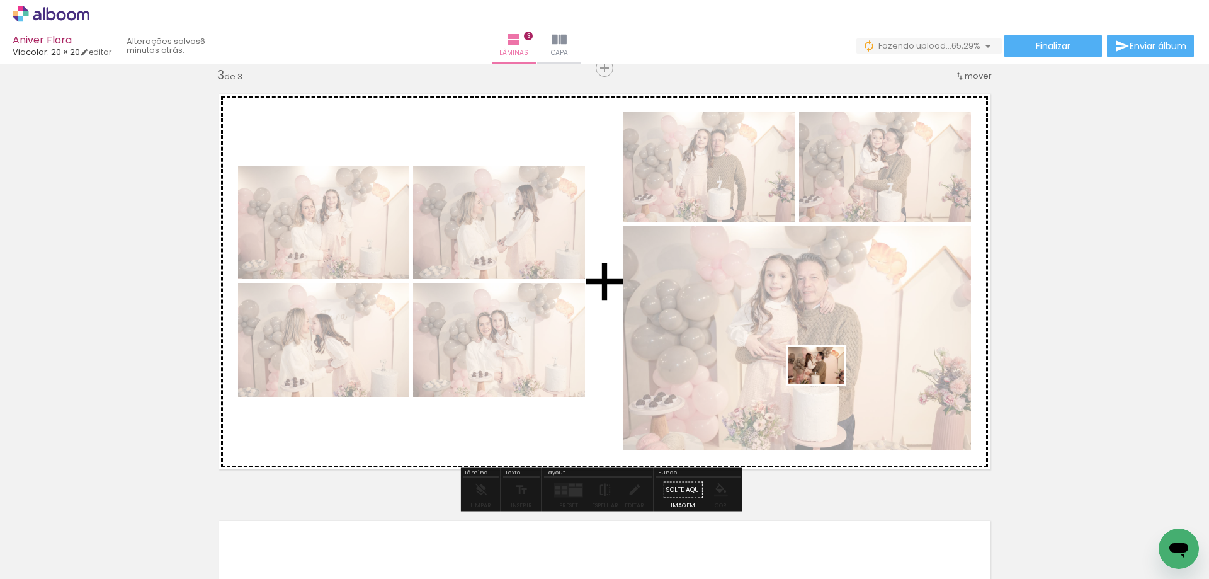
drag, startPoint x: 775, startPoint y: 545, endPoint x: 826, endPoint y: 384, distance: 169.1
click at [826, 384] on quentale-workspace at bounding box center [604, 289] width 1209 height 579
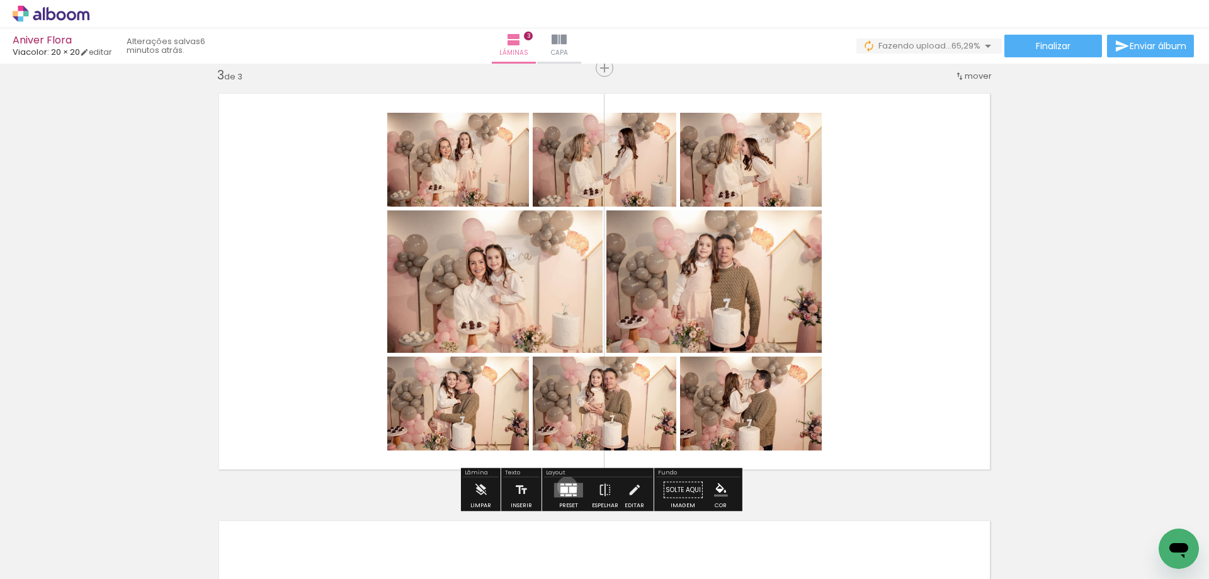
click at [564, 486] on div at bounding box center [565, 489] width 8 height 6
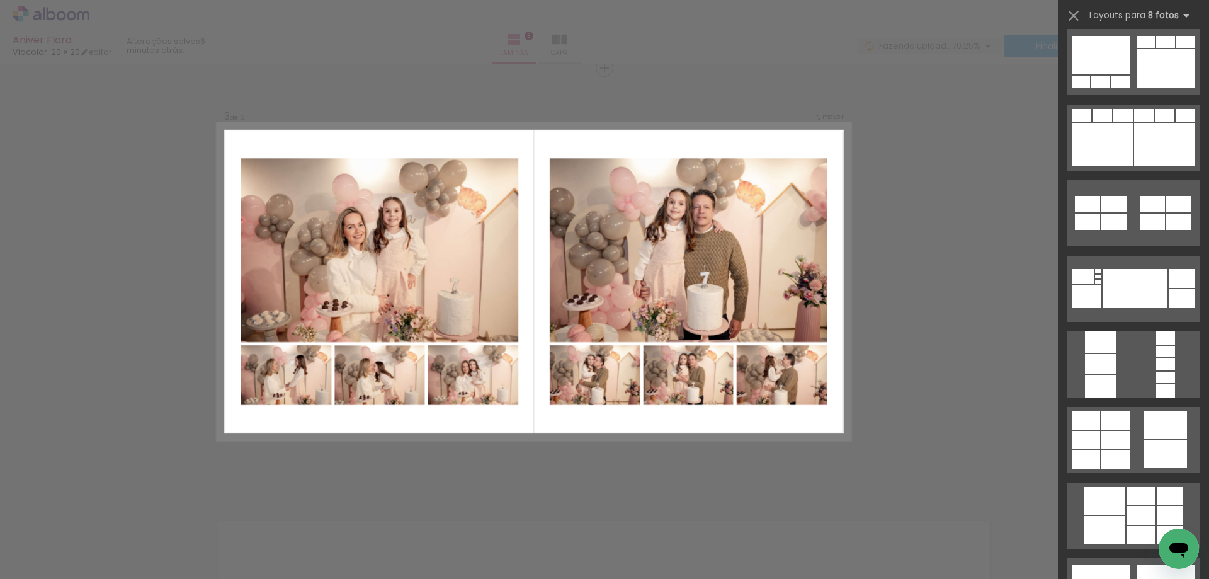
scroll to position [0, 0]
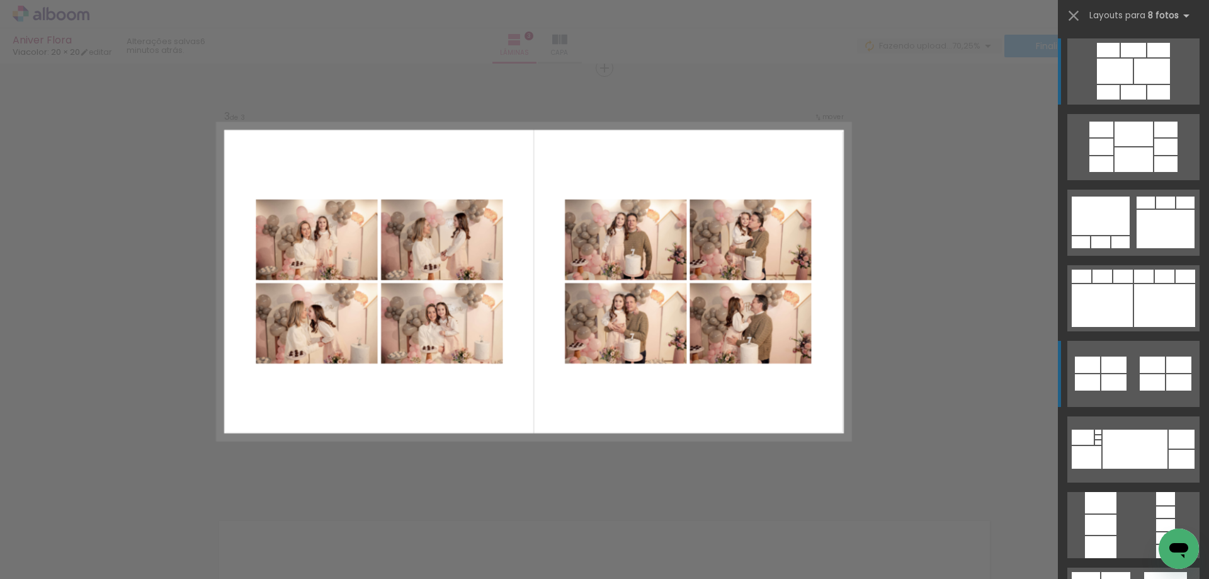
click at [1161, 373] on quentale-layouter at bounding box center [1134, 374] width 132 height 66
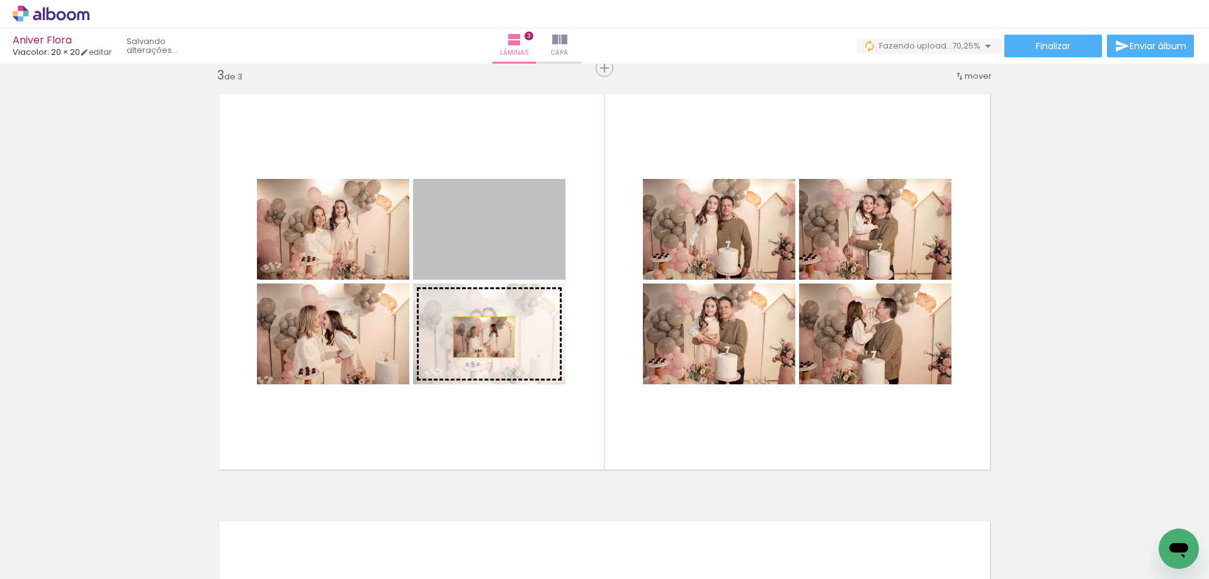
drag, startPoint x: 470, startPoint y: 240, endPoint x: 479, endPoint y: 337, distance: 97.4
click at [0, 0] on slot at bounding box center [0, 0] width 0 height 0
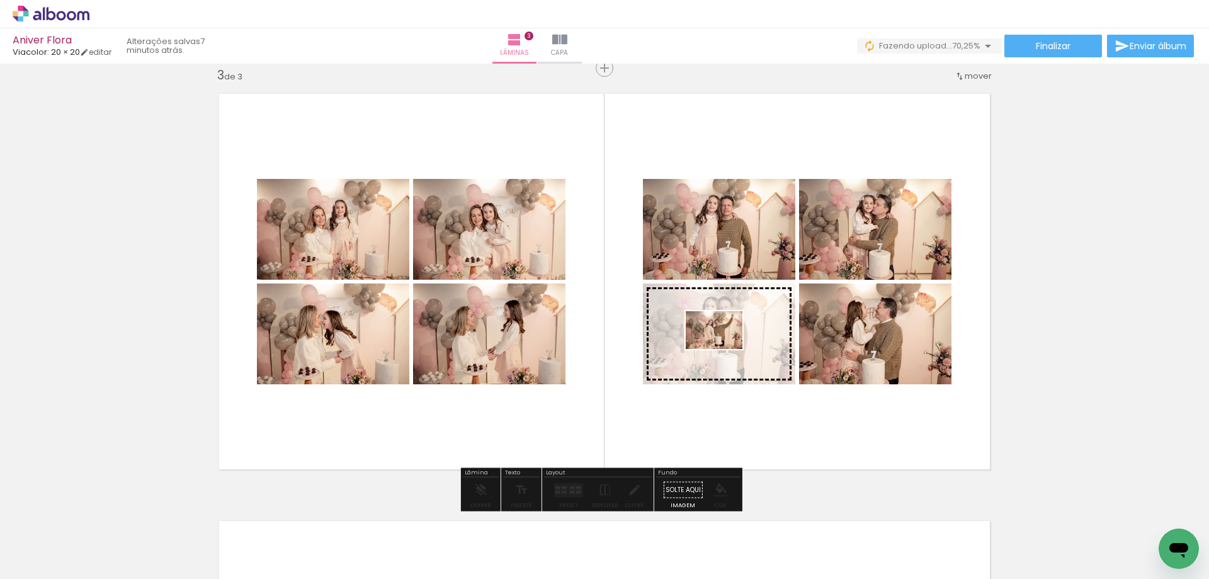
drag, startPoint x: 709, startPoint y: 537, endPoint x: 724, endPoint y: 350, distance: 188.2
click at [724, 350] on quentale-workspace at bounding box center [604, 289] width 1209 height 579
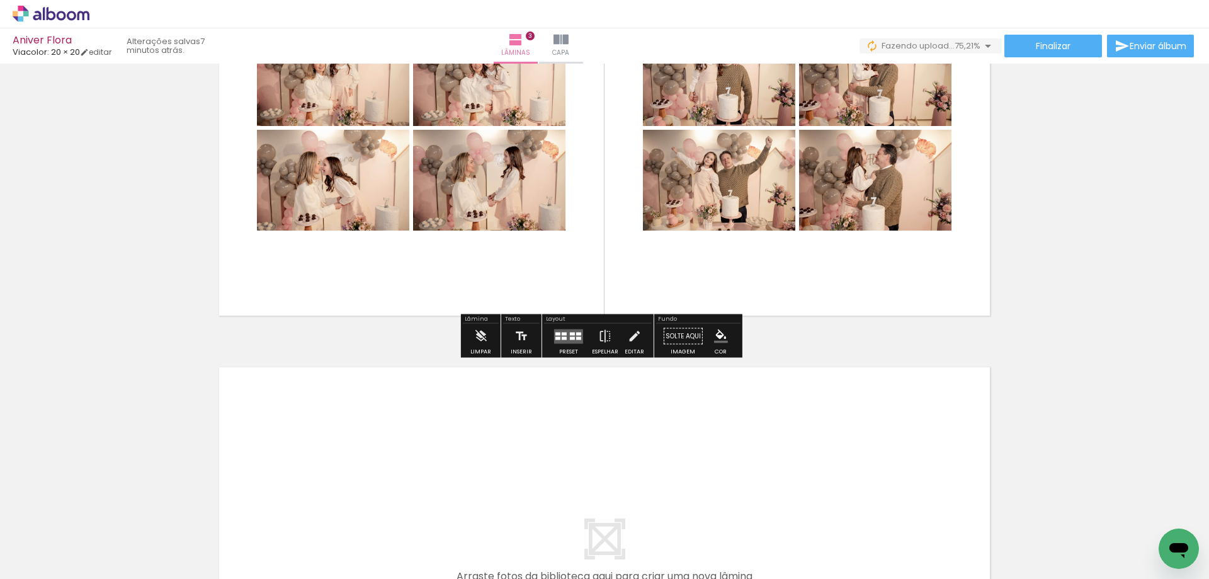
scroll to position [1059, 0]
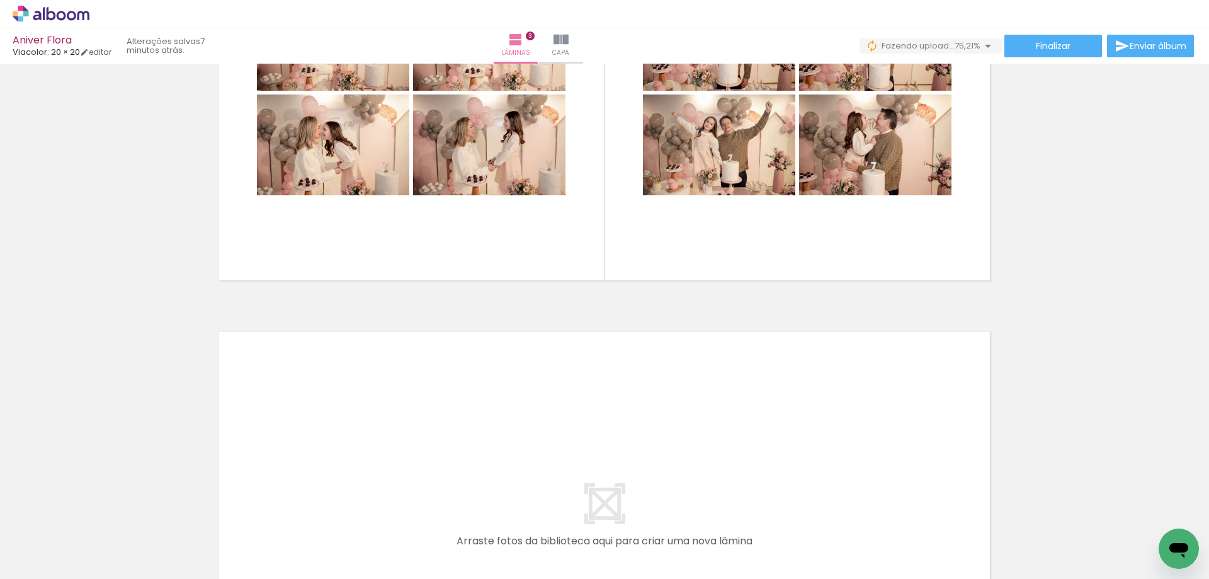
click at [603, 509] on iron-icon at bounding box center [600, 510] width 13 height 13
click at [743, 506] on iron-icon at bounding box center [741, 510] width 13 height 13
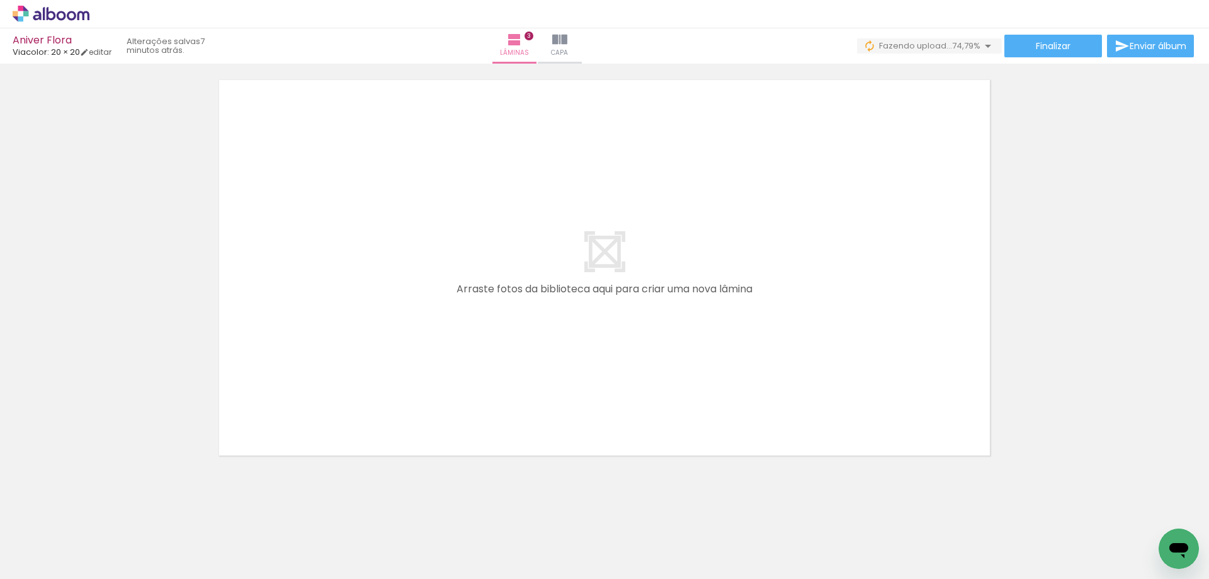
scroll to position [0, 792]
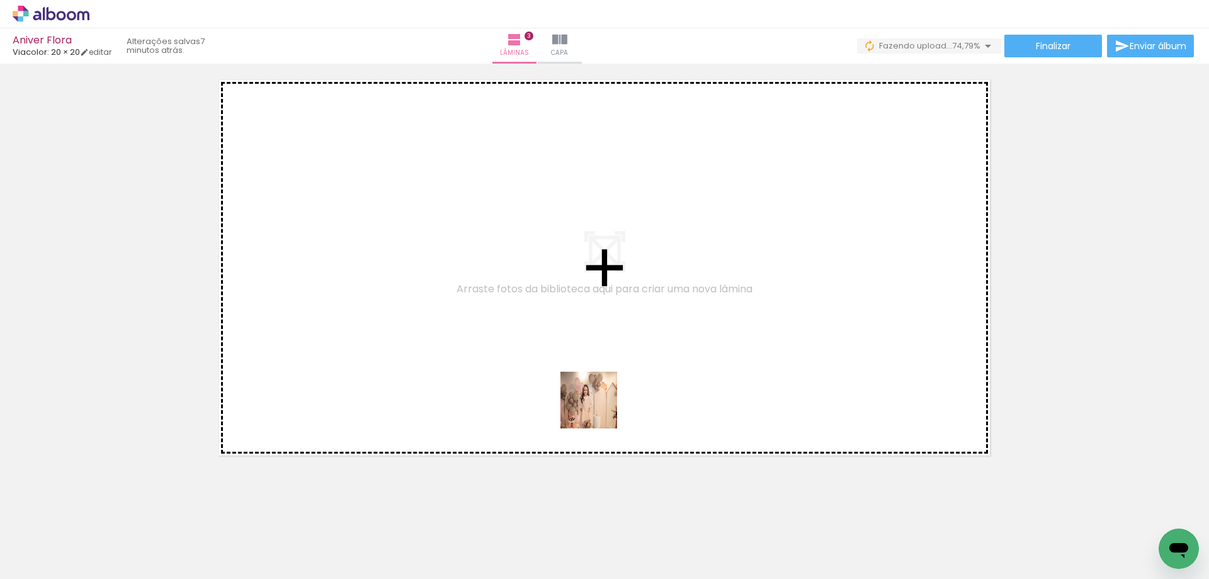
drag, startPoint x: 553, startPoint y: 539, endPoint x: 608, endPoint y: 375, distance: 173.5
click at [608, 375] on quentale-workspace at bounding box center [604, 289] width 1209 height 579
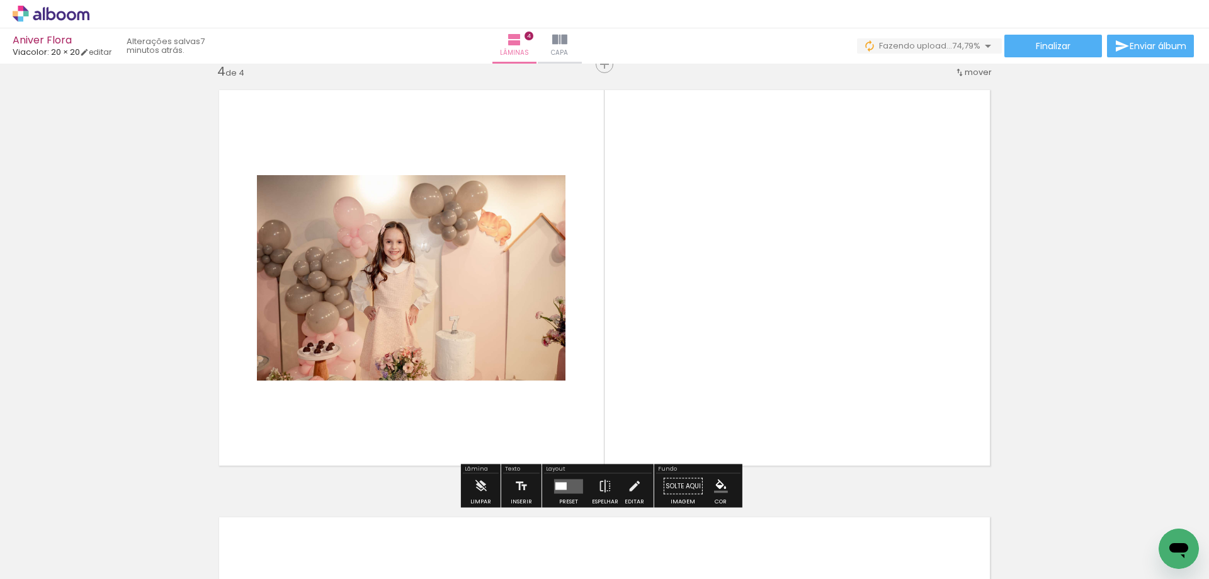
scroll to position [1297, 0]
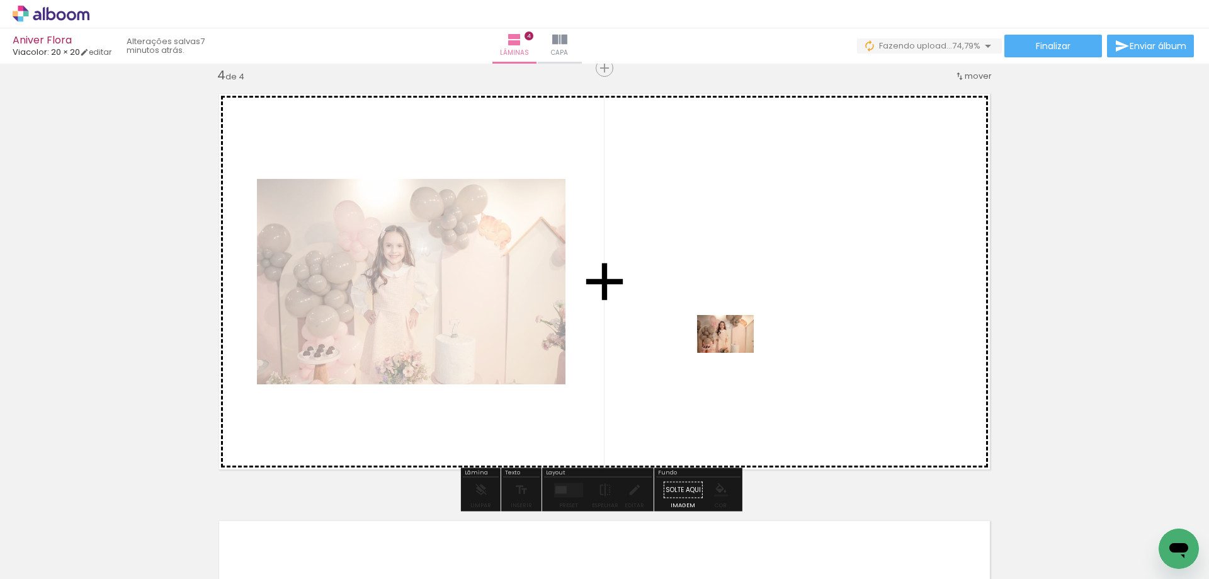
drag, startPoint x: 635, startPoint y: 520, endPoint x: 735, endPoint y: 353, distance: 194.6
click at [735, 353] on quentale-workspace at bounding box center [604, 289] width 1209 height 579
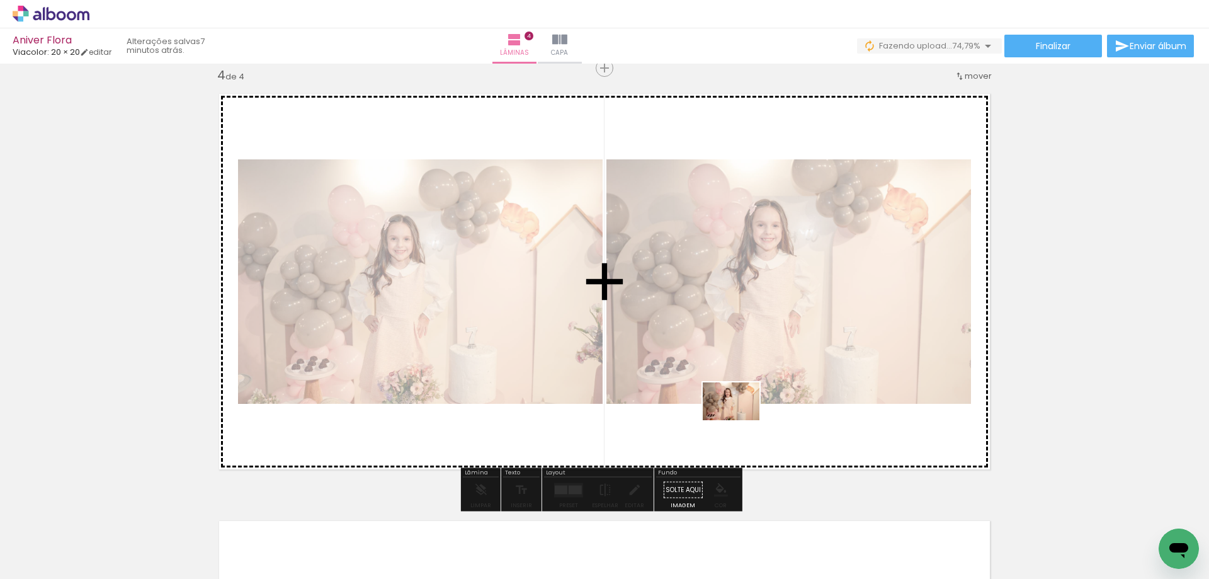
drag, startPoint x: 689, startPoint y: 523, endPoint x: 741, endPoint y: 420, distance: 115.5
click at [741, 420] on quentale-workspace at bounding box center [604, 289] width 1209 height 579
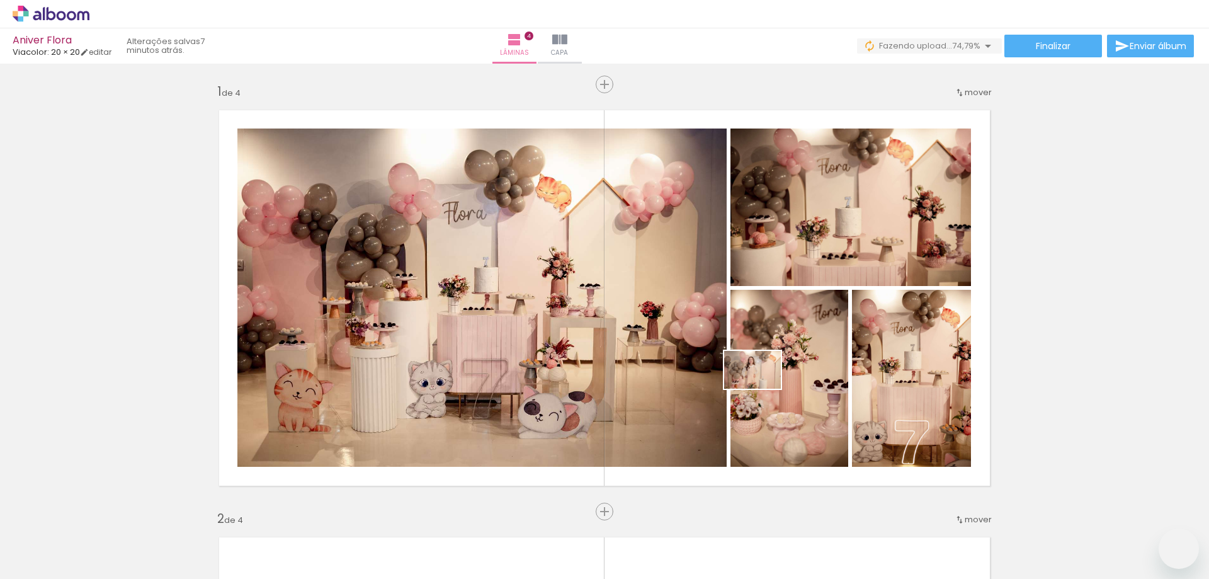
click at [762, 389] on quentale-workspace at bounding box center [604, 289] width 1209 height 579
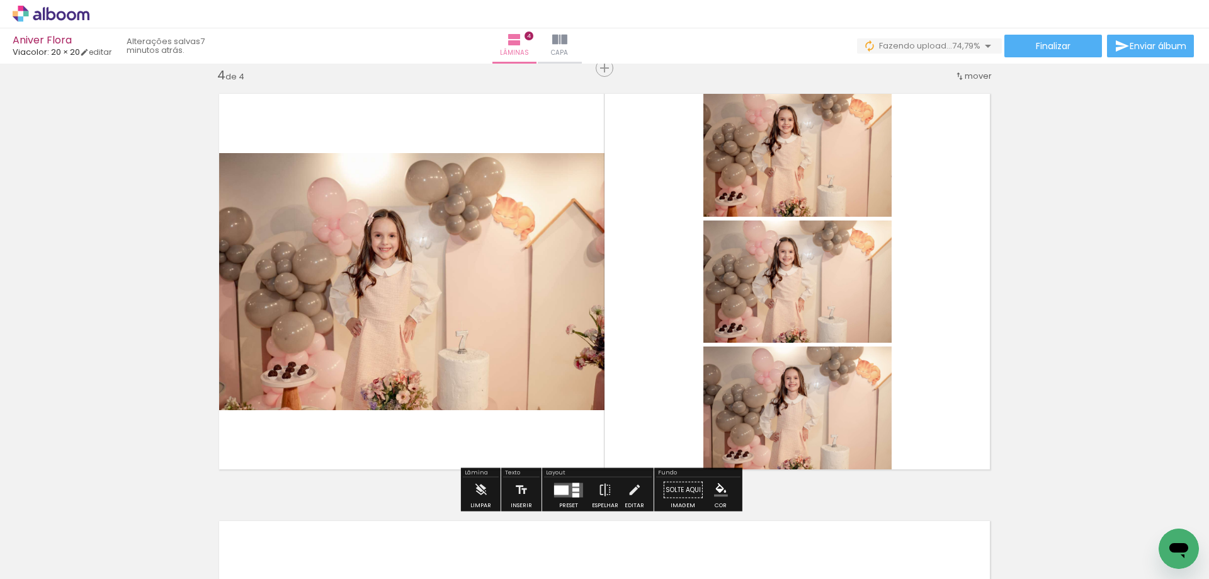
scroll to position [0, 792]
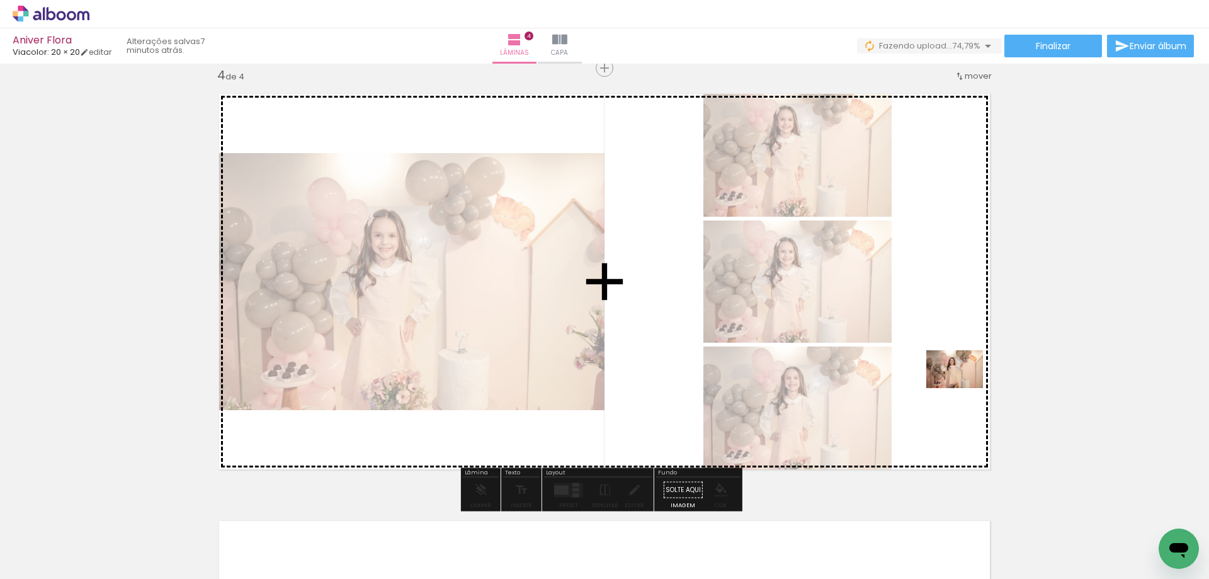
drag, startPoint x: 813, startPoint y: 534, endPoint x: 964, endPoint y: 388, distance: 210.2
click at [964, 388] on quentale-workspace at bounding box center [604, 289] width 1209 height 579
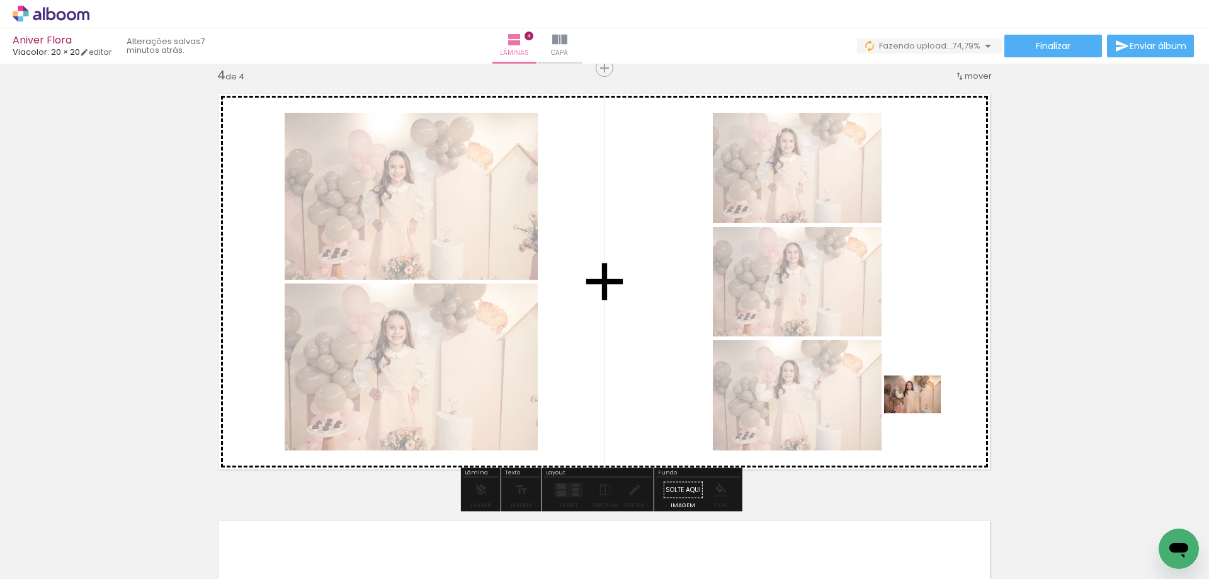
drag, startPoint x: 901, startPoint y: 533, endPoint x: 922, endPoint y: 413, distance: 121.6
click at [922, 413] on quentale-workspace at bounding box center [604, 289] width 1209 height 579
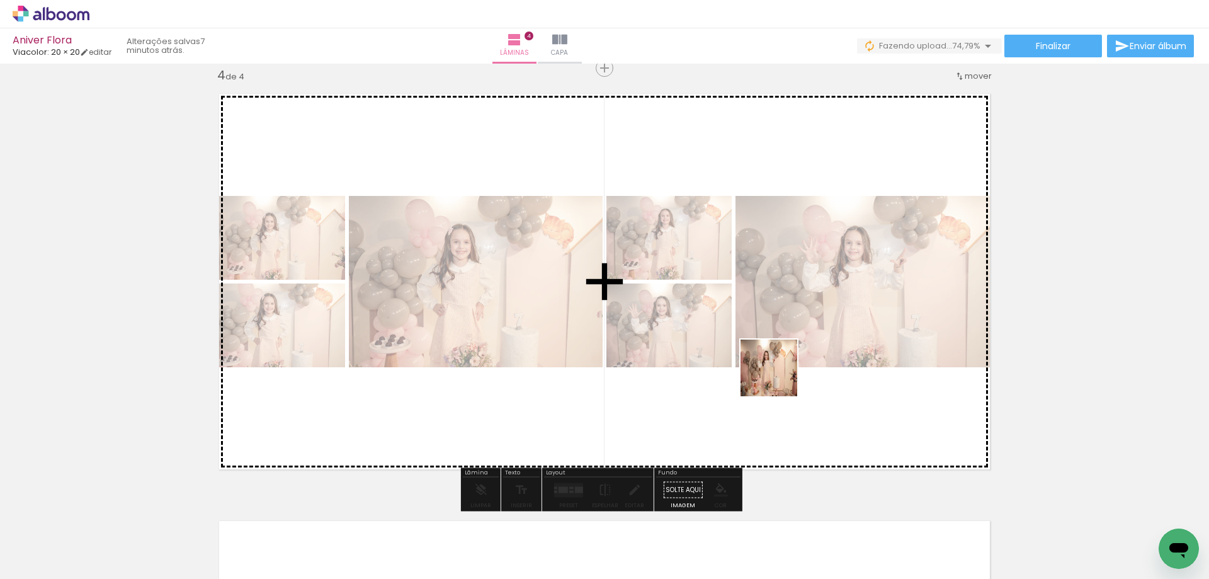
drag, startPoint x: 951, startPoint y: 526, endPoint x: 778, endPoint y: 377, distance: 227.8
click at [778, 377] on quentale-workspace at bounding box center [604, 289] width 1209 height 579
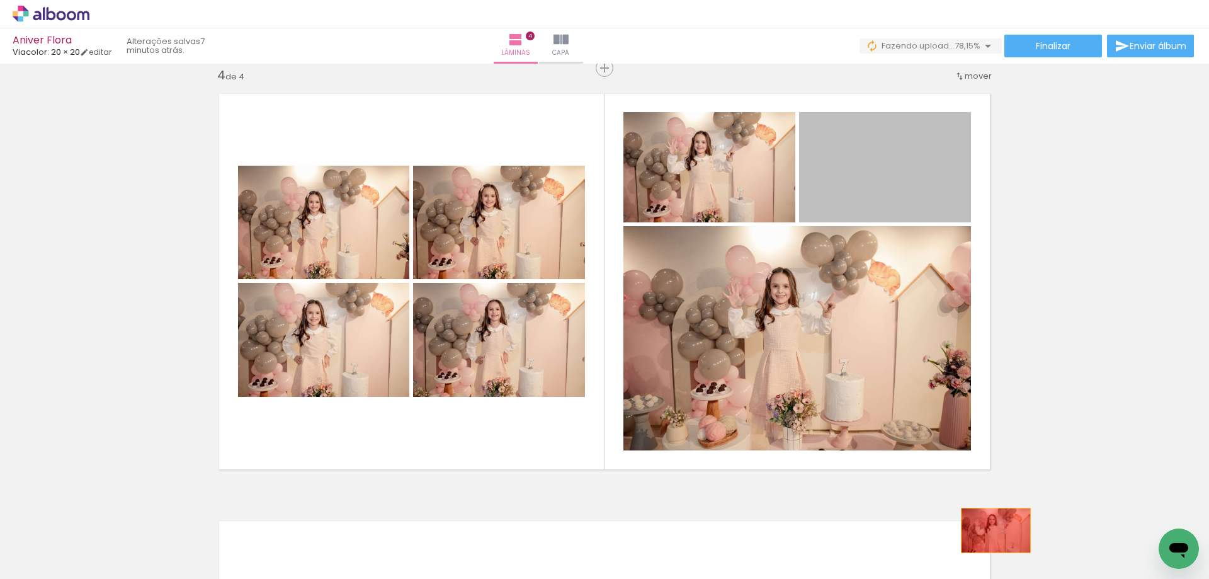
drag, startPoint x: 872, startPoint y: 176, endPoint x: 991, endPoint y: 530, distance: 373.6
click at [991, 530] on quentale-workspace at bounding box center [604, 289] width 1209 height 579
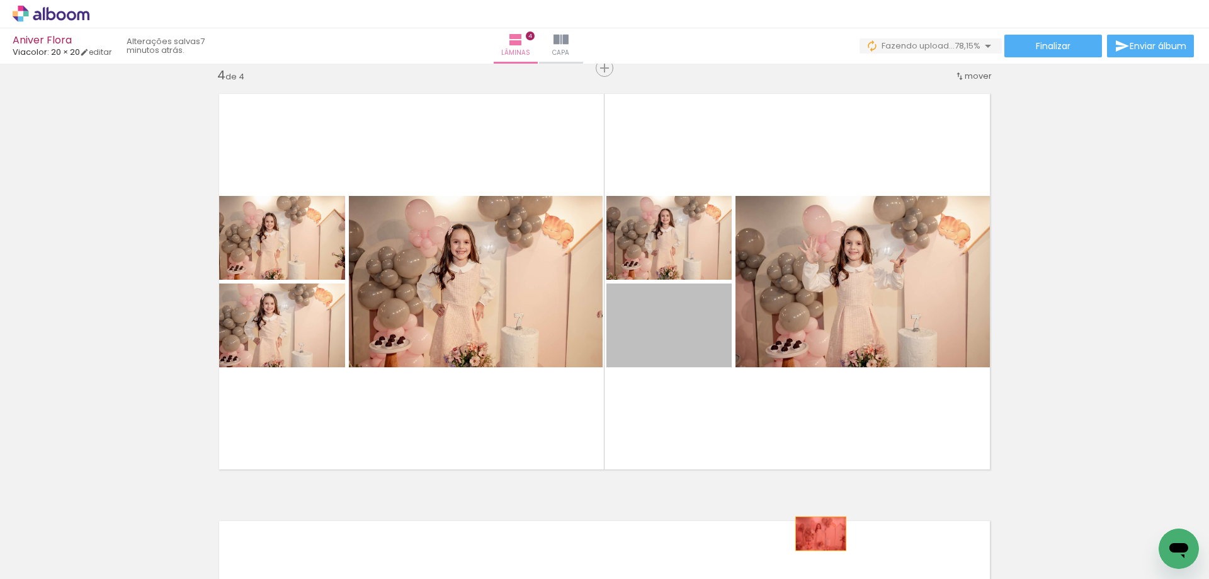
drag, startPoint x: 675, startPoint y: 322, endPoint x: 818, endPoint y: 537, distance: 258.5
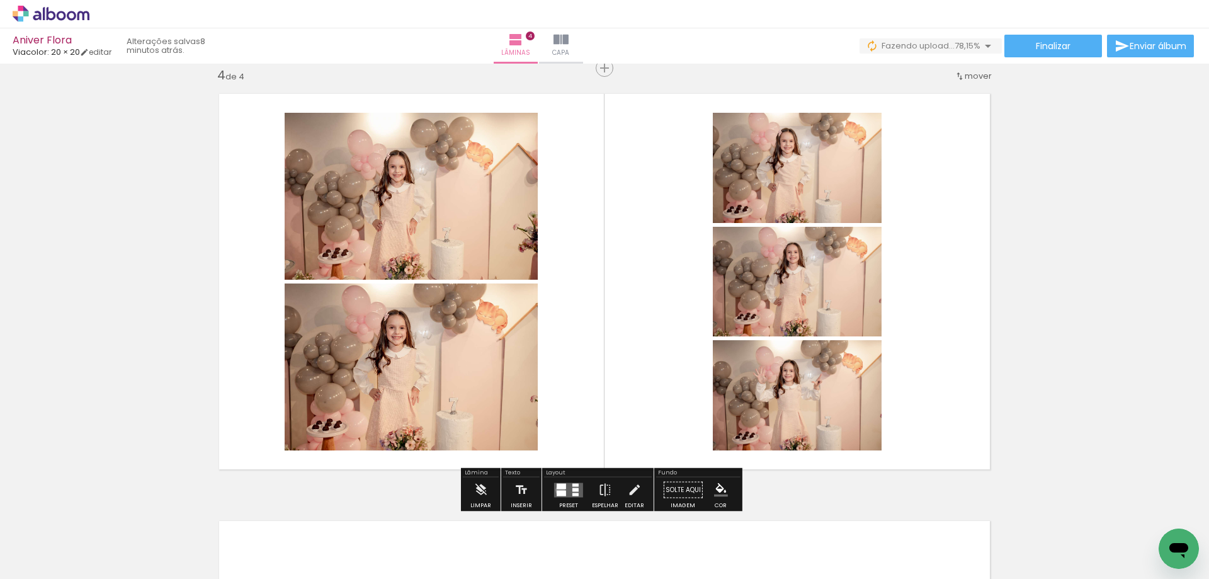
click at [557, 490] on div at bounding box center [561, 493] width 9 height 6
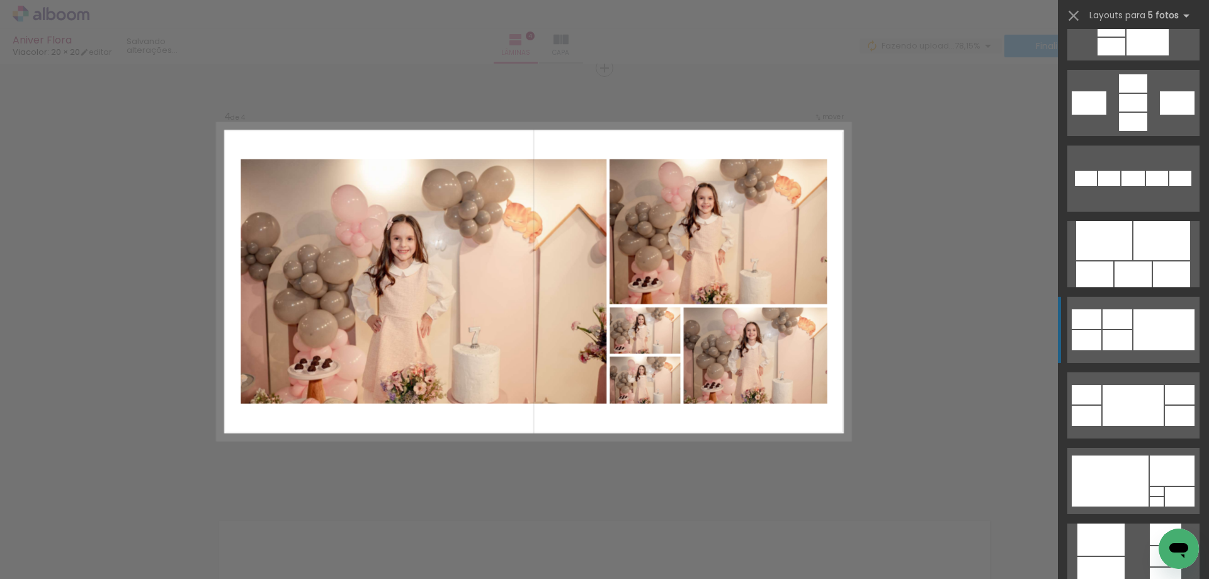
scroll to position [693, 0]
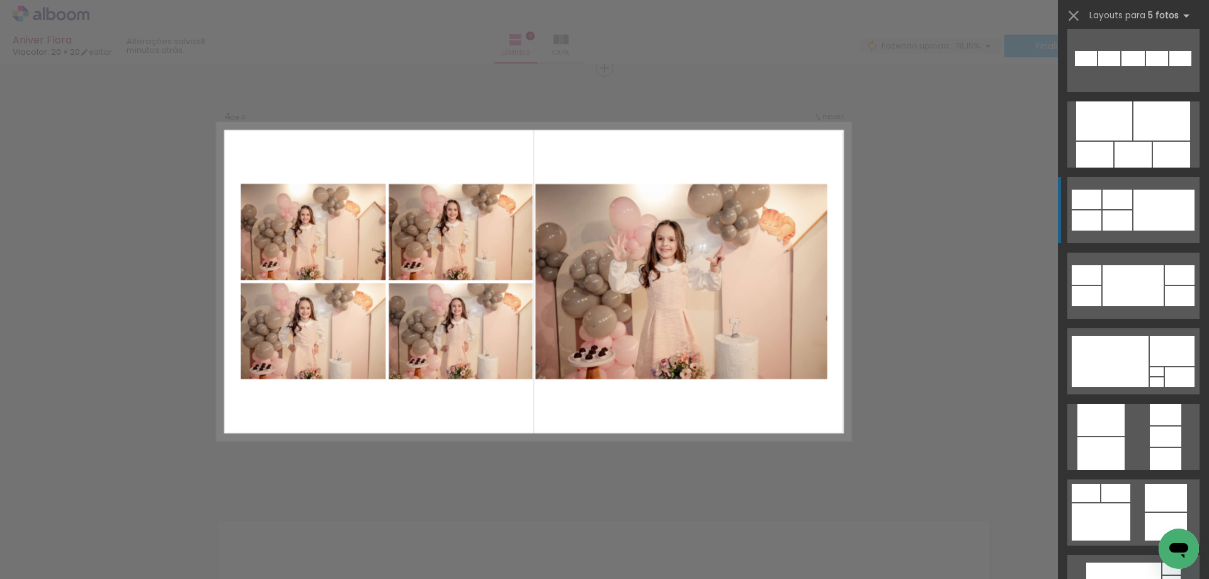
click at [1147, 206] on div at bounding box center [1164, 210] width 61 height 41
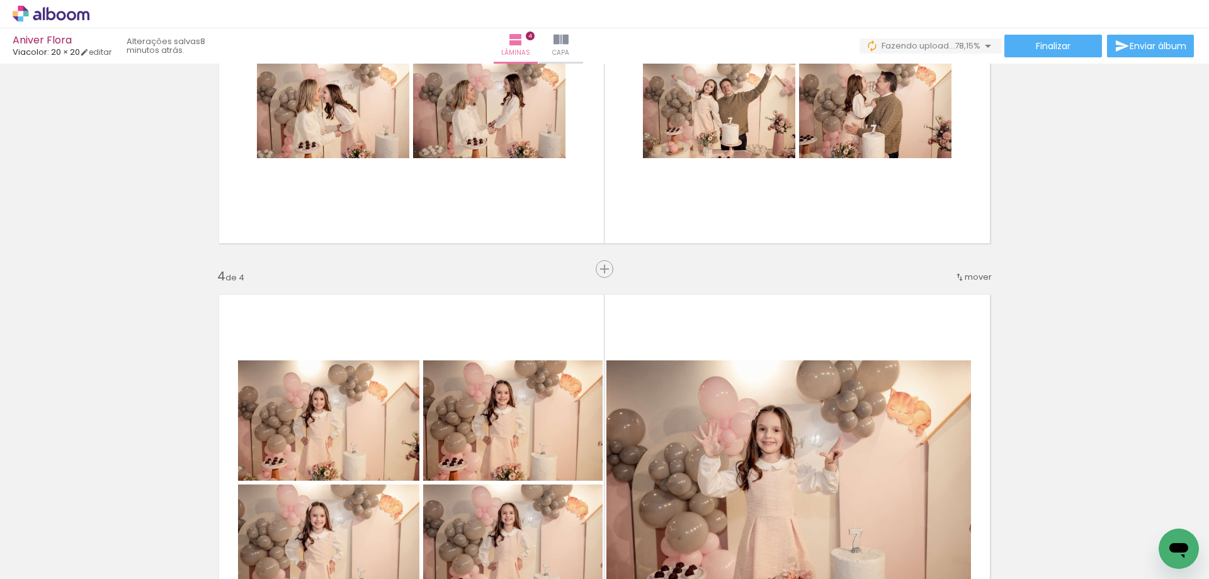
scroll to position [1234, 0]
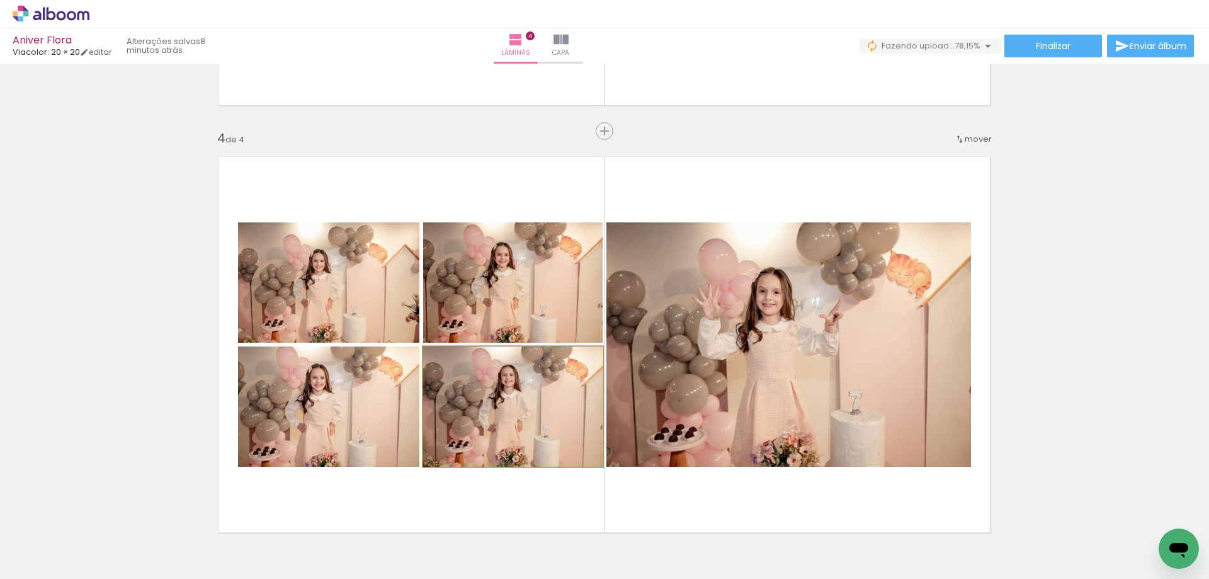
drag, startPoint x: 506, startPoint y: 404, endPoint x: 863, endPoint y: 372, distance: 358.6
click at [0, 0] on slot at bounding box center [0, 0] width 0 height 0
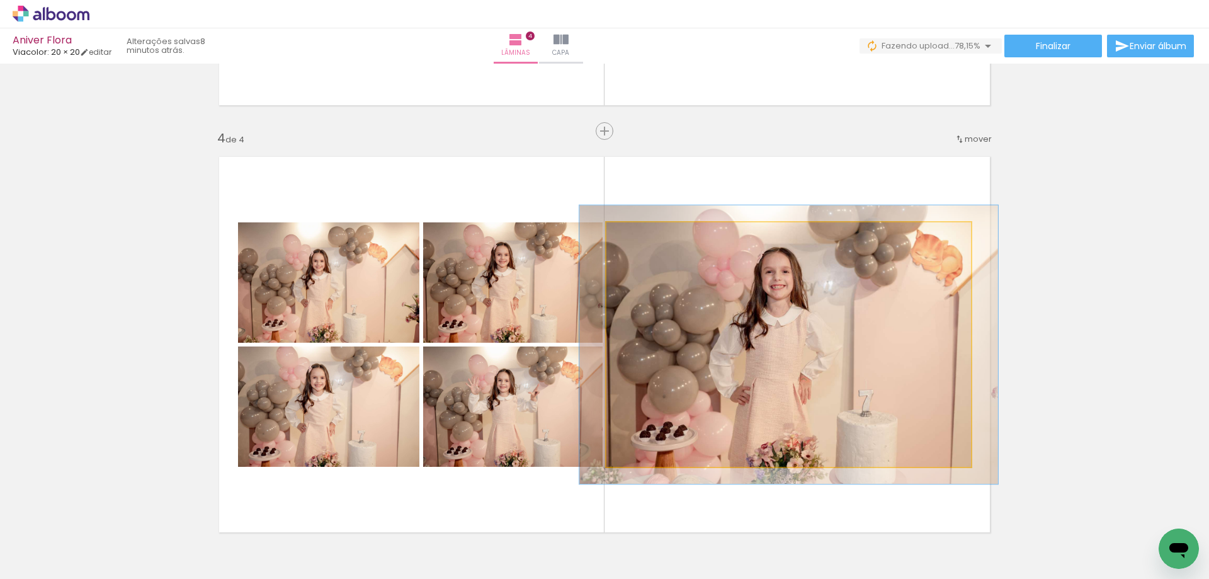
type paper-slider "114"
click at [645, 239] on div at bounding box center [642, 235] width 20 height 20
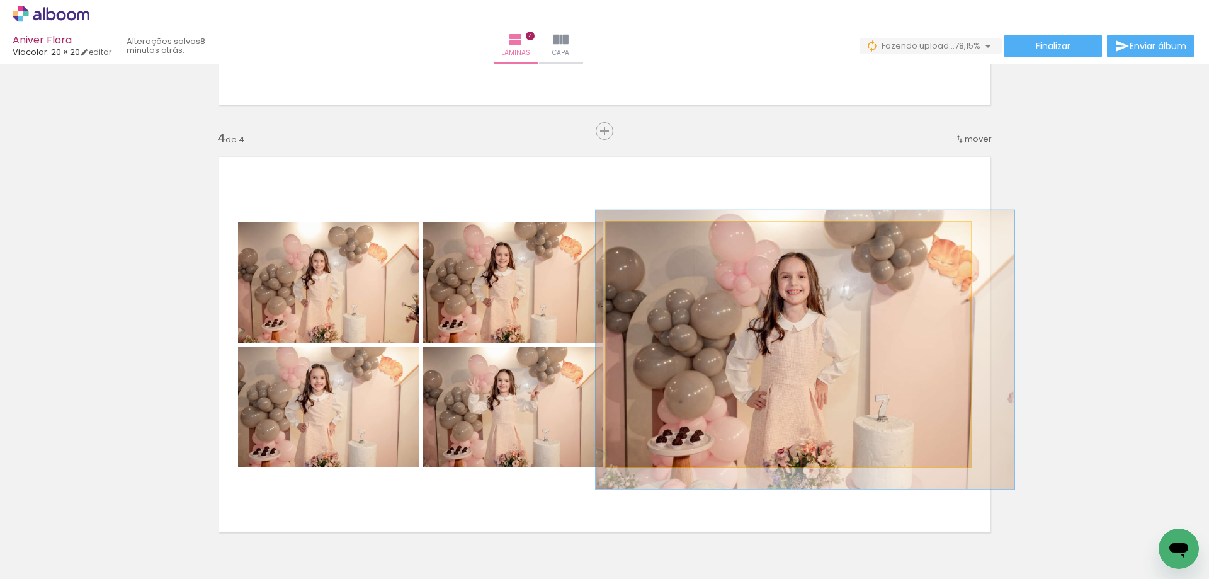
drag, startPoint x: 856, startPoint y: 367, endPoint x: 867, endPoint y: 372, distance: 11.8
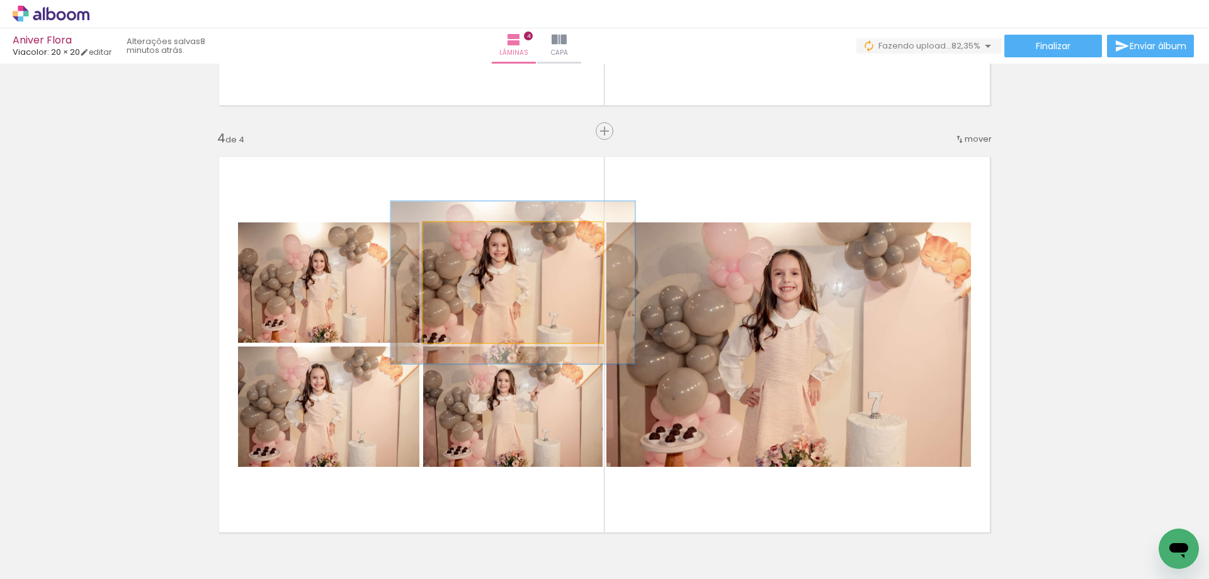
drag, startPoint x: 453, startPoint y: 237, endPoint x: 469, endPoint y: 244, distance: 17.5
click at [469, 244] on div at bounding box center [469, 235] width 20 height 20
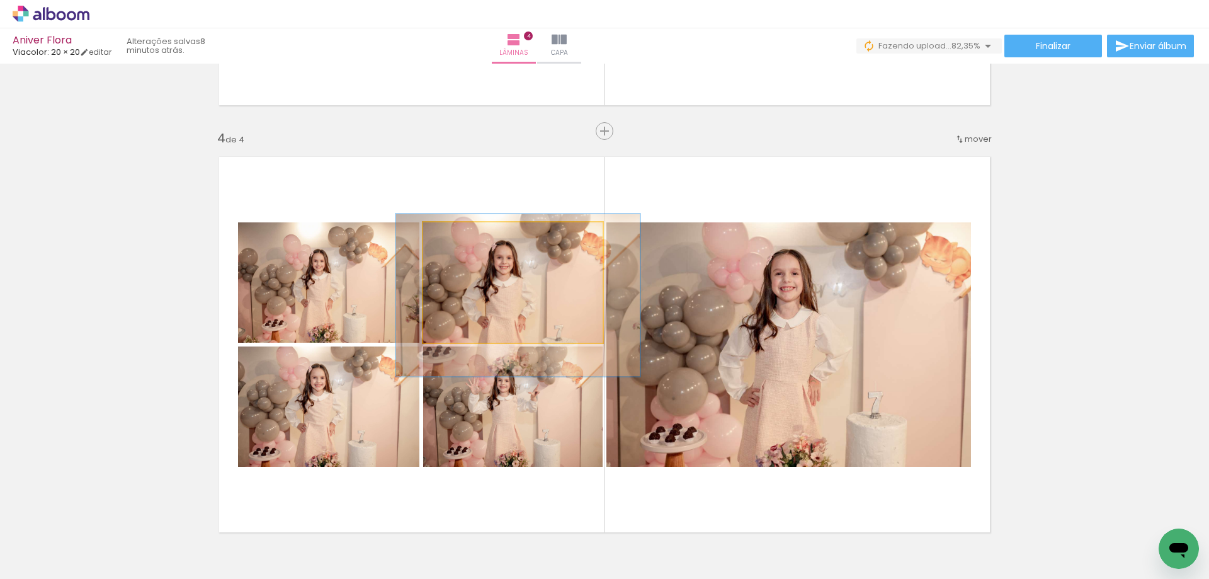
drag, startPoint x: 525, startPoint y: 295, endPoint x: 530, endPoint y: 308, distance: 13.6
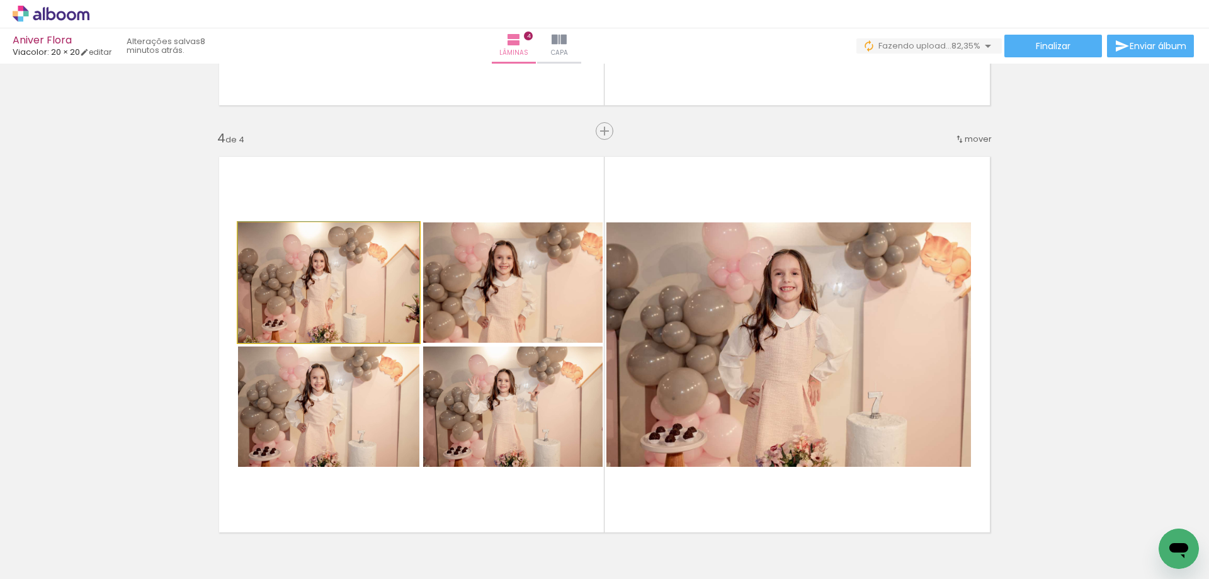
drag, startPoint x: 350, startPoint y: 289, endPoint x: 433, endPoint y: 327, distance: 91.3
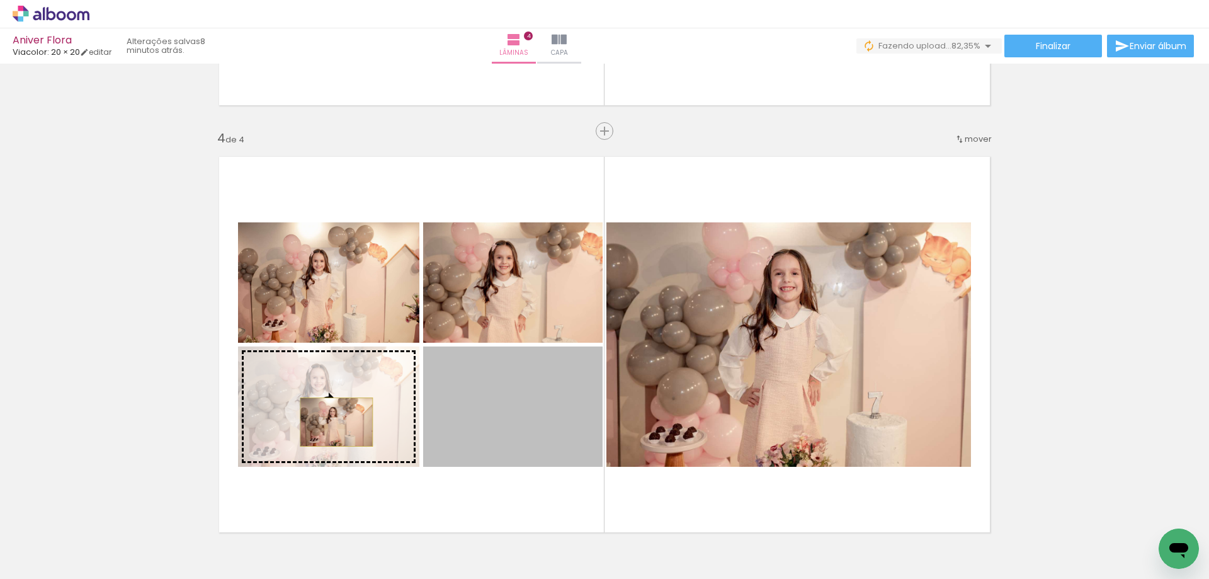
drag, startPoint x: 504, startPoint y: 423, endPoint x: 332, endPoint y: 422, distance: 172.6
click at [0, 0] on slot at bounding box center [0, 0] width 0 height 0
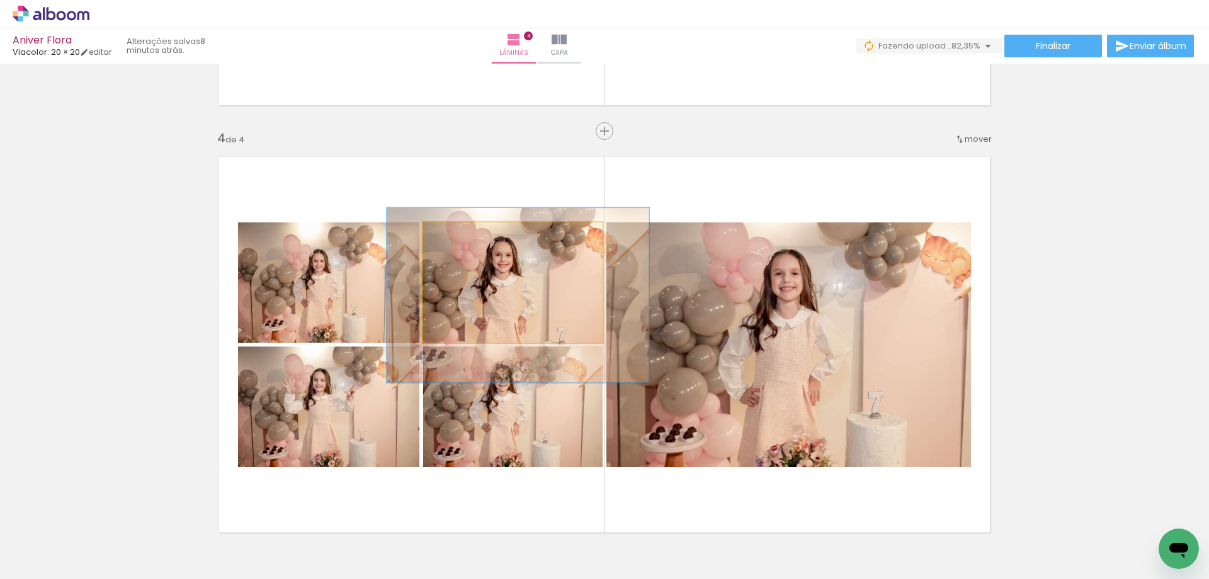
type paper-slider "145"
click at [473, 236] on div at bounding box center [474, 235] width 11 height 11
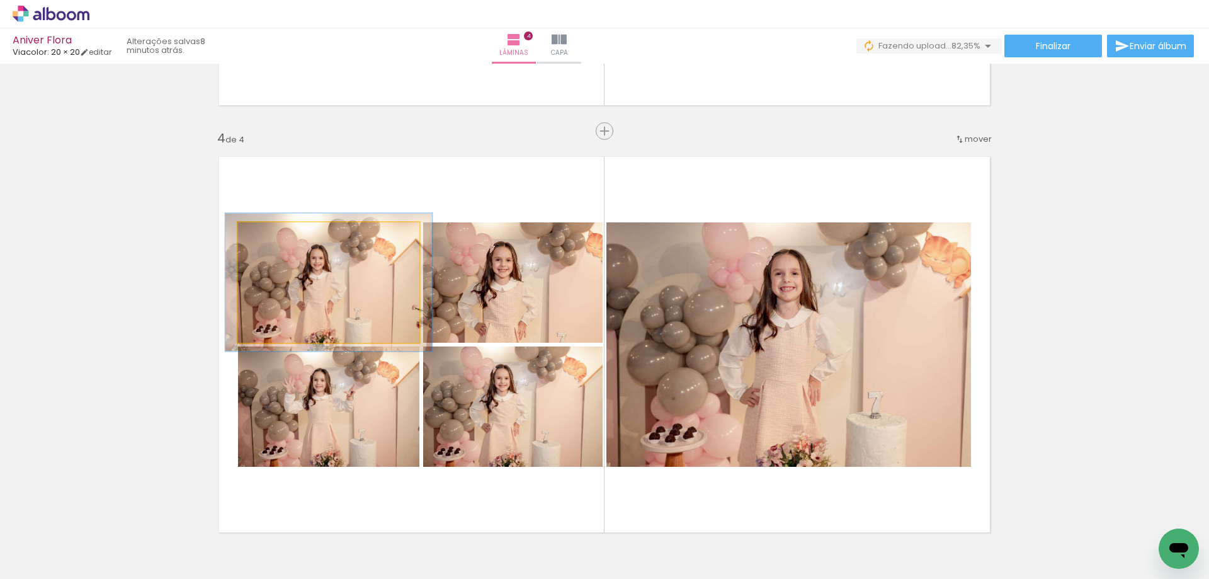
drag, startPoint x: 266, startPoint y: 239, endPoint x: 272, endPoint y: 239, distance: 6.3
type paper-slider "114"
click at [272, 239] on div at bounding box center [274, 235] width 20 height 20
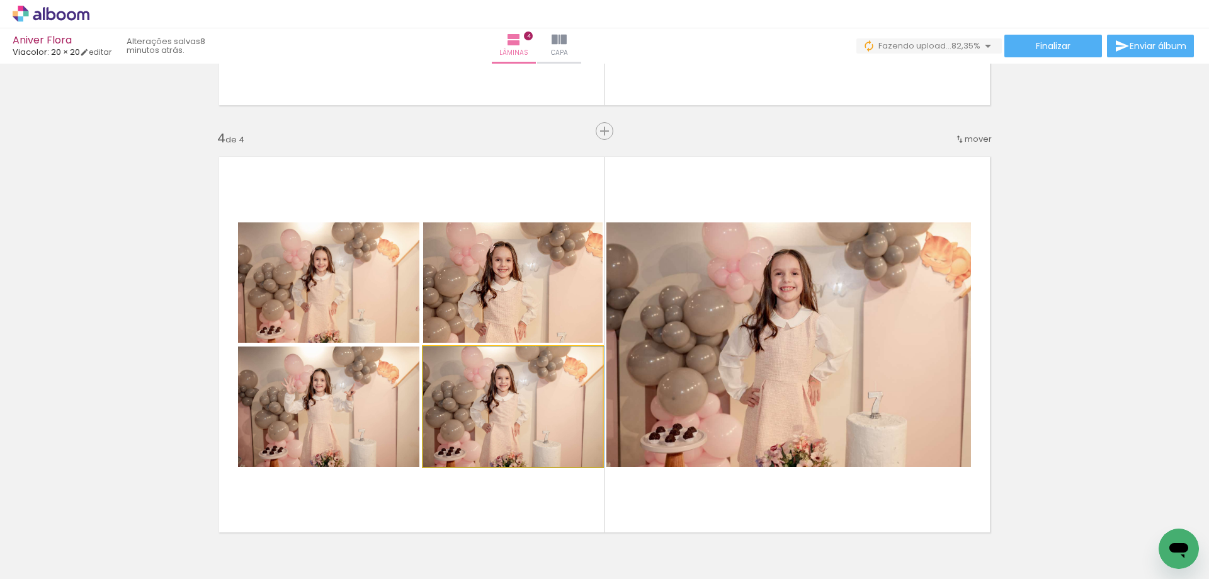
drag, startPoint x: 506, startPoint y: 442, endPoint x: 516, endPoint y: 442, distance: 10.1
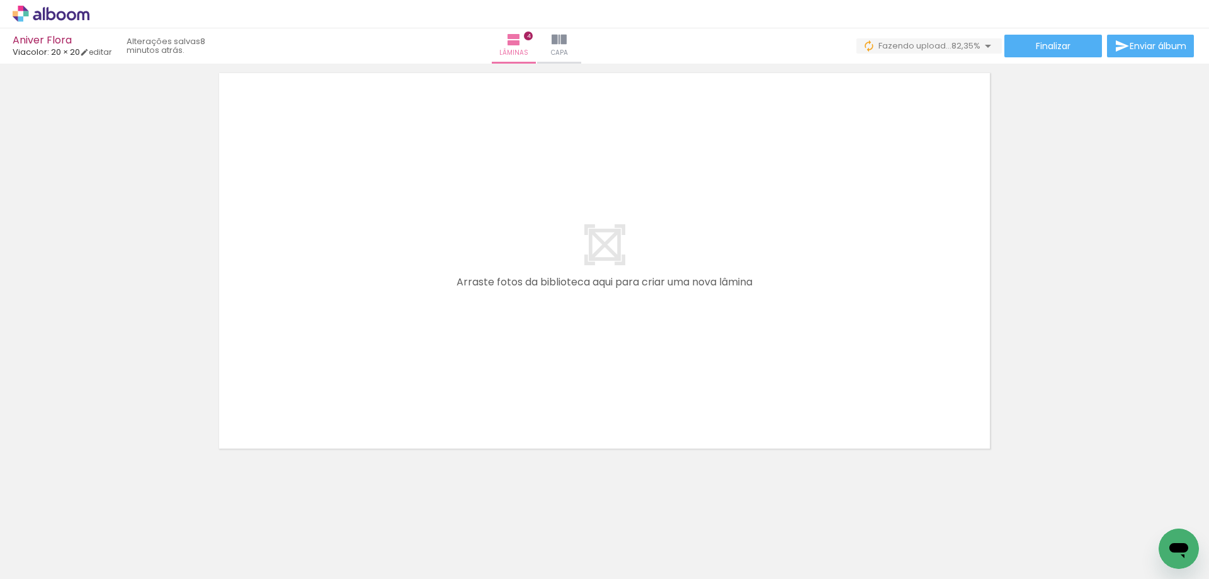
scroll to position [1748, 0]
click at [860, 508] on iron-icon at bounding box center [858, 510] width 13 height 13
click at [284, 504] on iron-icon at bounding box center [282, 510] width 13 height 13
drag, startPoint x: 333, startPoint y: 512, endPoint x: 430, endPoint y: 341, distance: 196.9
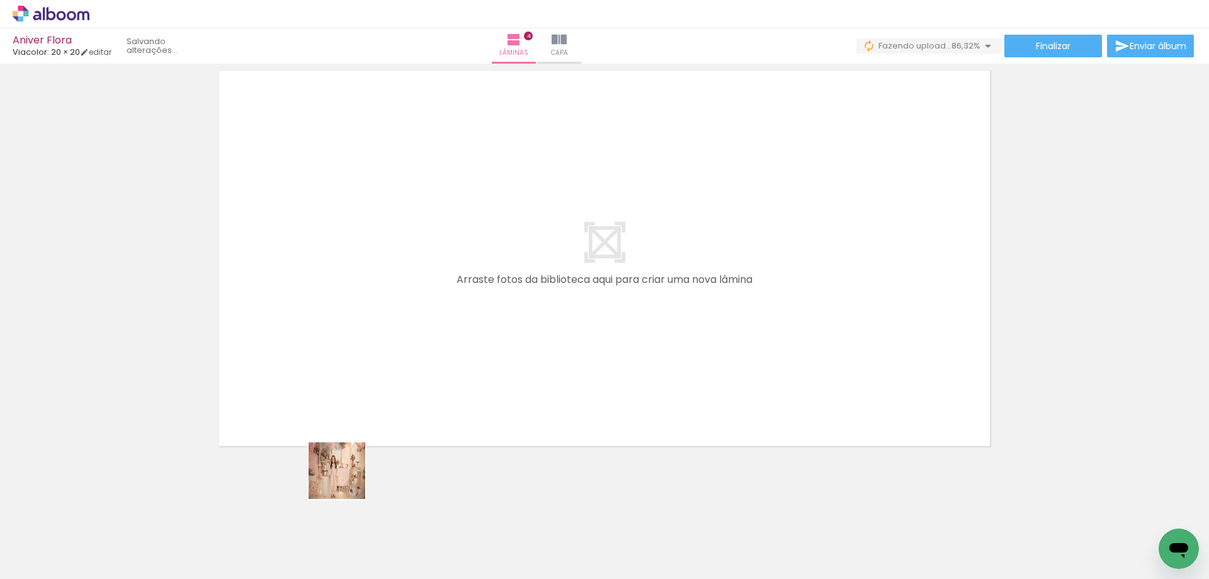
click at [430, 341] on quentale-workspace at bounding box center [604, 289] width 1209 height 579
